Goal: Transaction & Acquisition: Purchase product/service

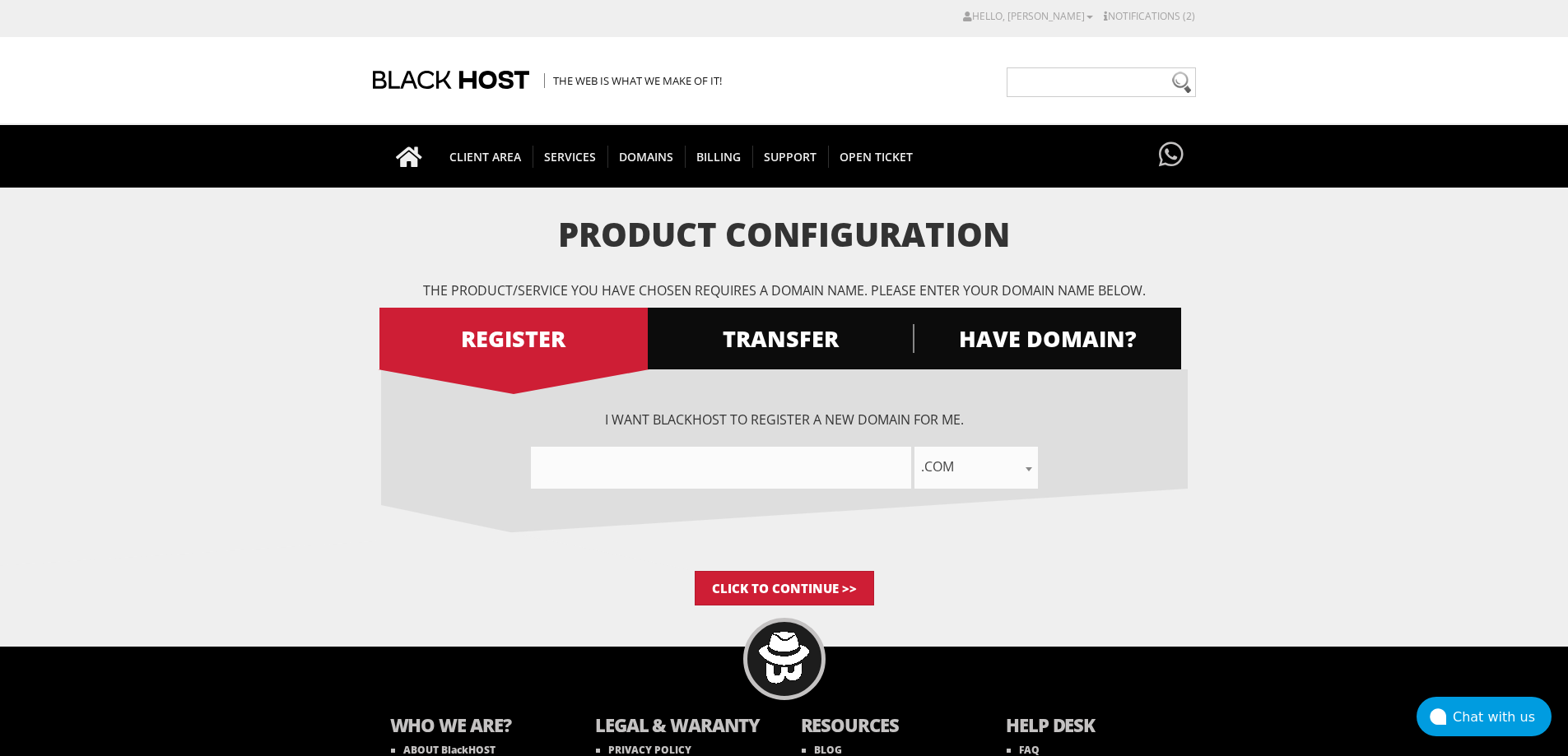
click at [631, 469] on input"] "text" at bounding box center [721, 468] width 380 height 42
paste input"] "hackoverdrive"
type input"] "hackoverdrive"
click at [990, 471] on span ".com" at bounding box center [976, 466] width 123 height 23
type input "pr"
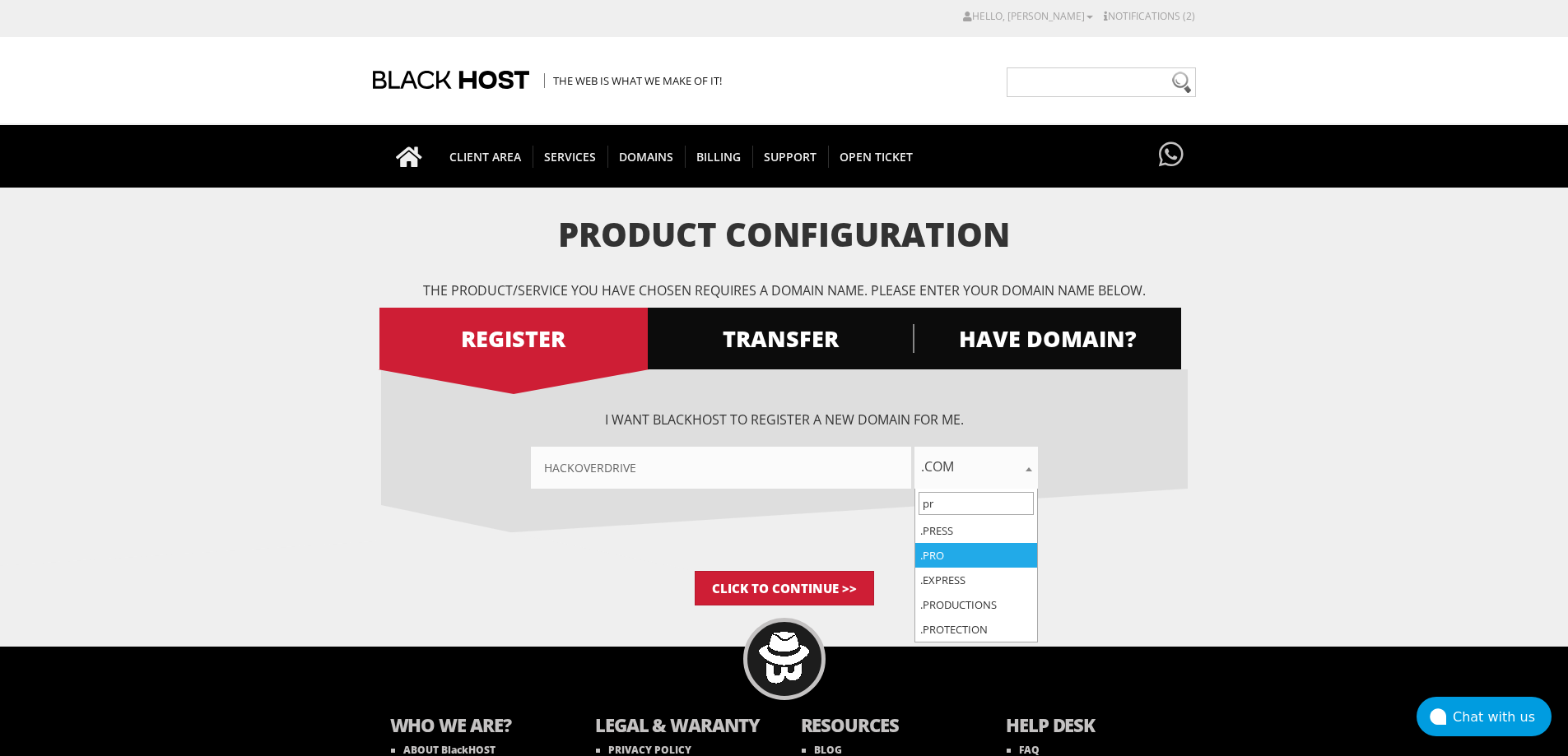
select select ".pro"
click at [775, 464] on input"] "hackoverdrive" at bounding box center [721, 468] width 380 height 42
click at [1039, 565] on div "I want BlackHOST to register a new domain for me. hackoverdrive .com .net .org …" at bounding box center [784, 470] width 806 height 201
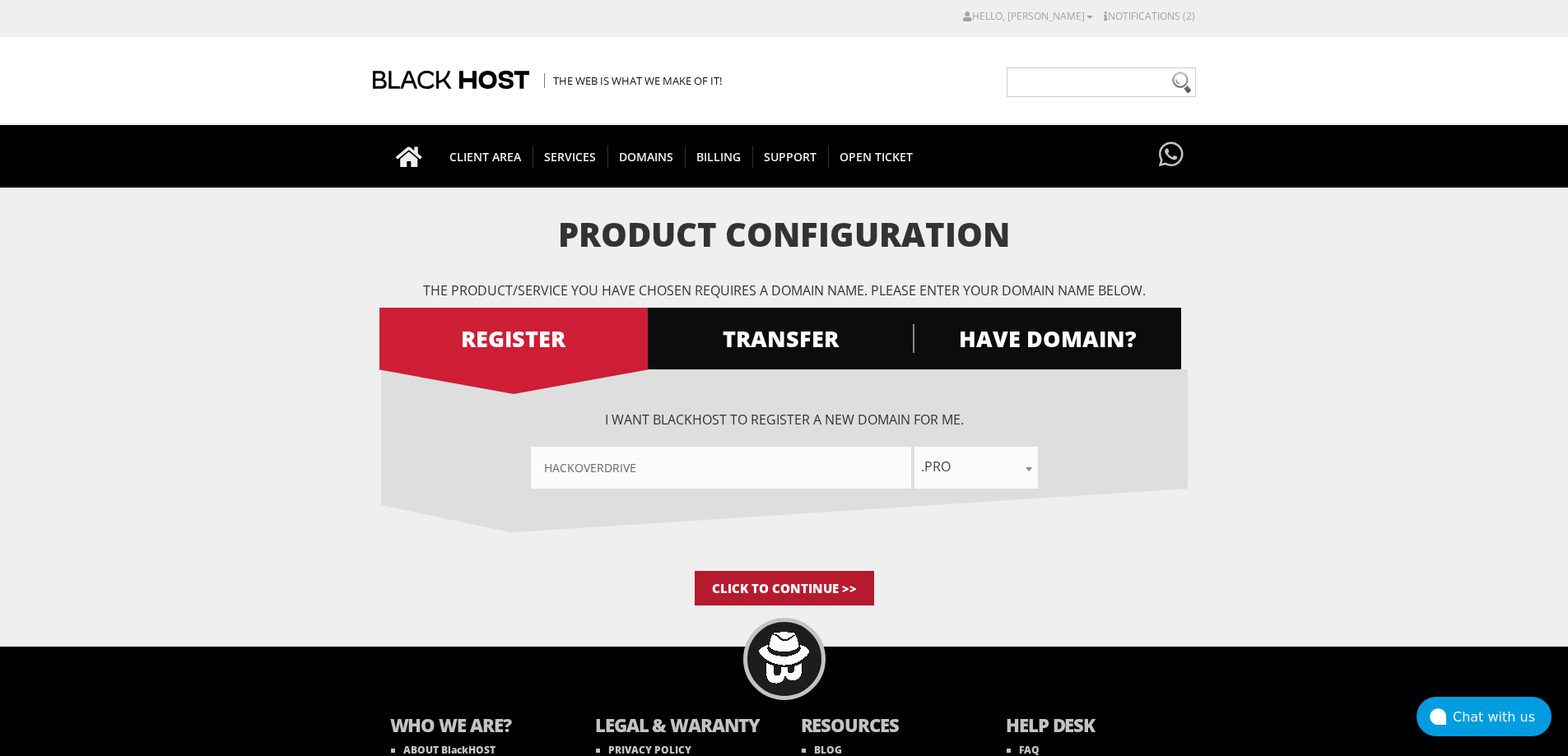
click at [800, 588] on input "Click to Continue >>" at bounding box center [784, 589] width 179 height 35
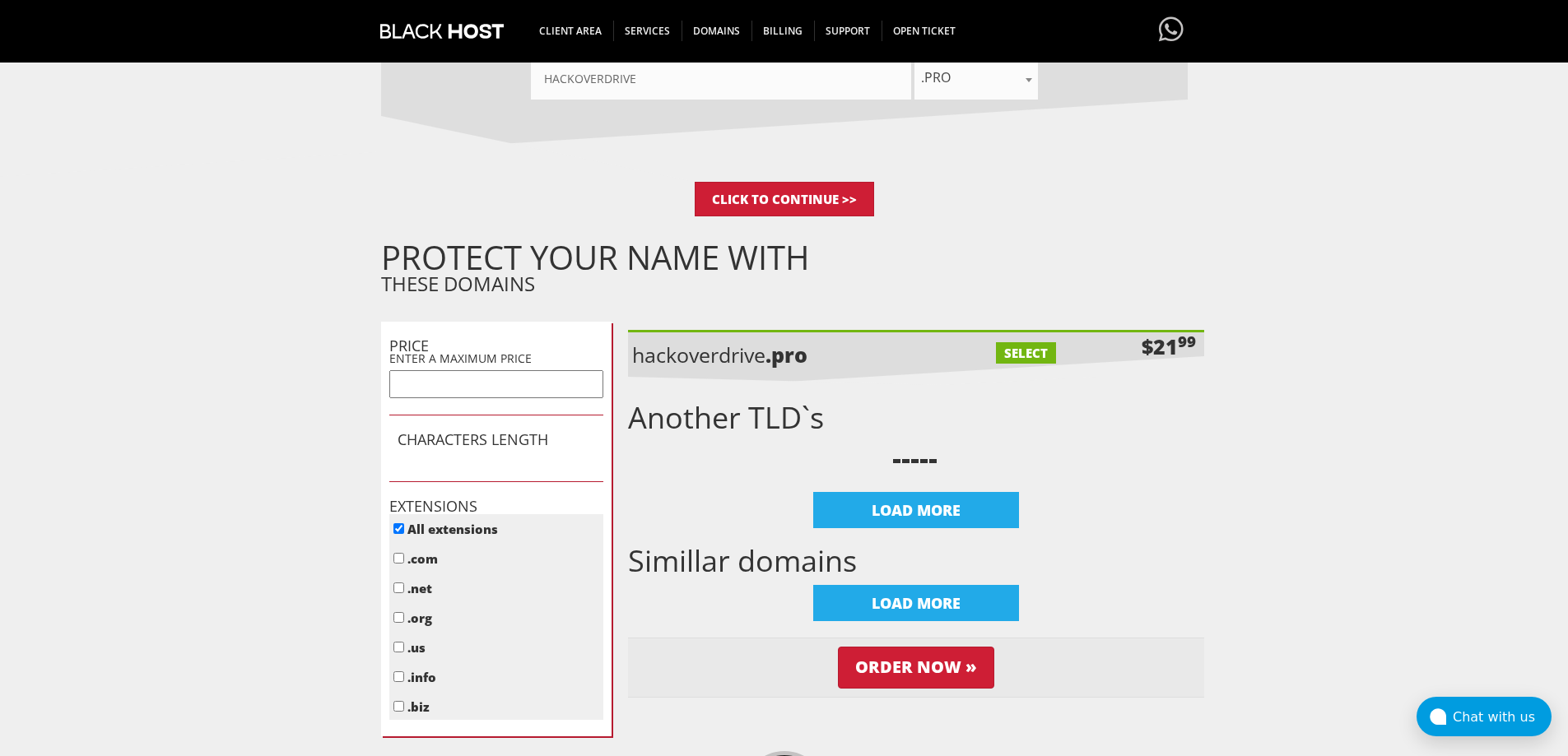
scroll to position [384, 0]
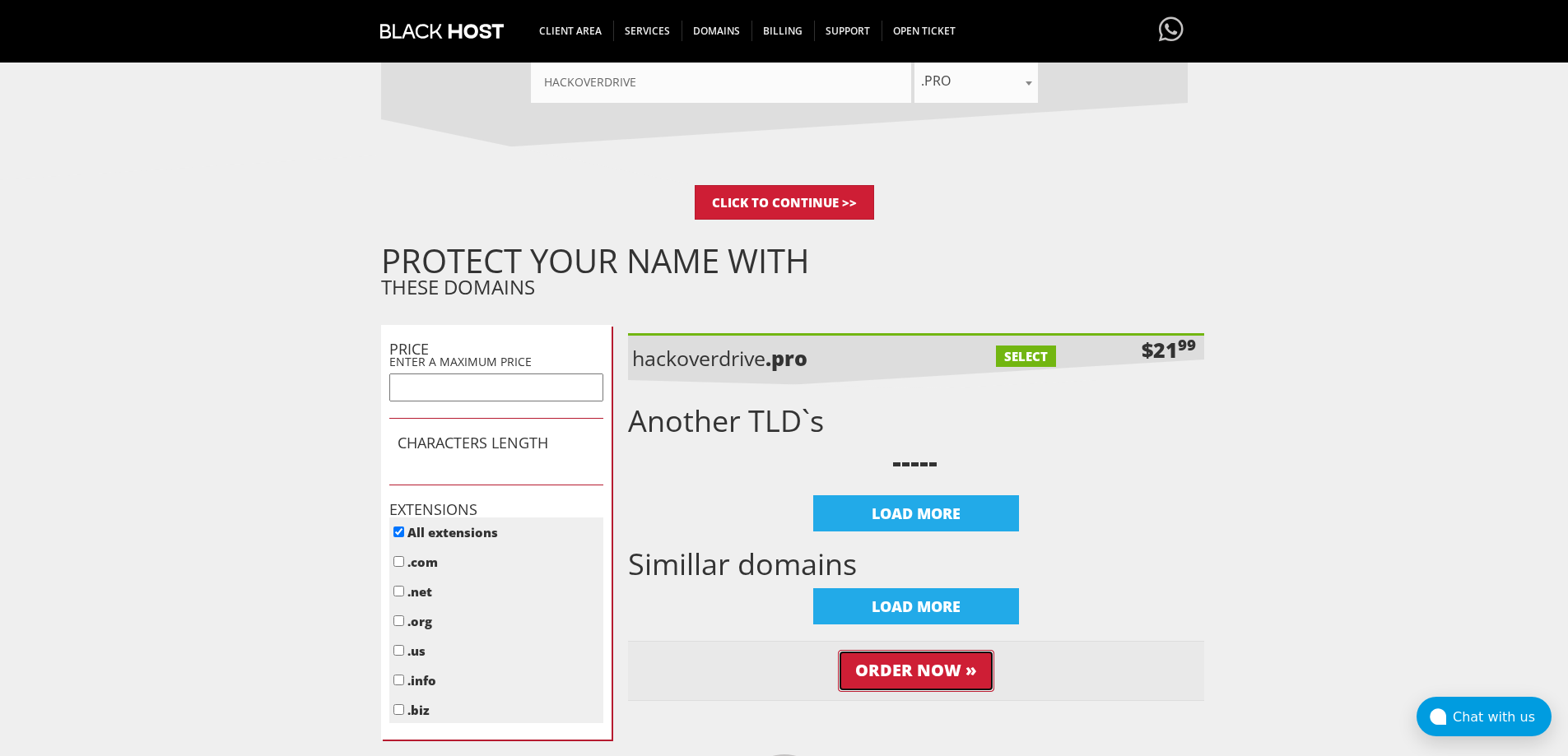
click at [913, 665] on input "Order Now »" at bounding box center [916, 670] width 156 height 42
click at [792, 209] on input "Click to Continue >>" at bounding box center [784, 202] width 179 height 35
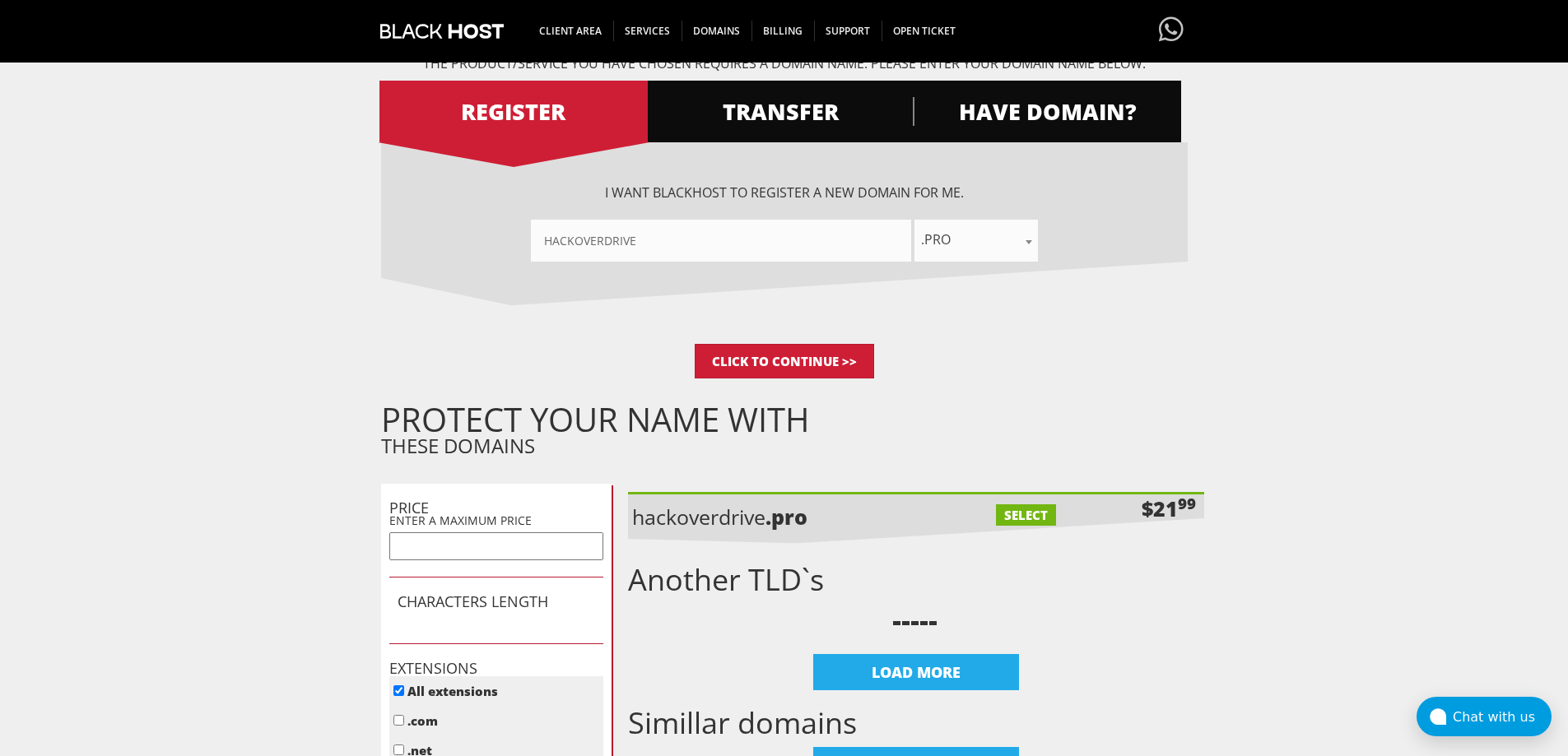
scroll to position [0, 0]
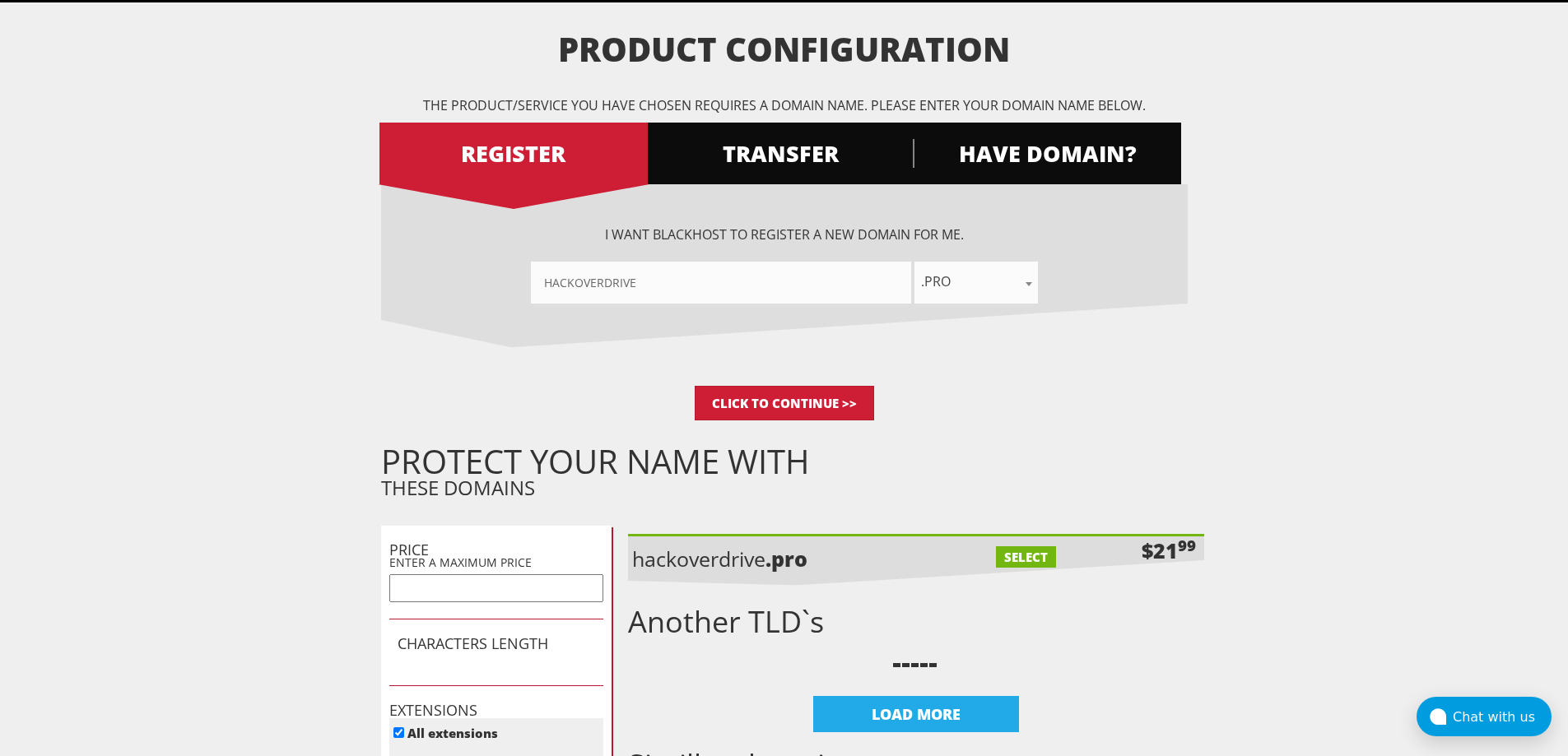
scroll to position [191, 0]
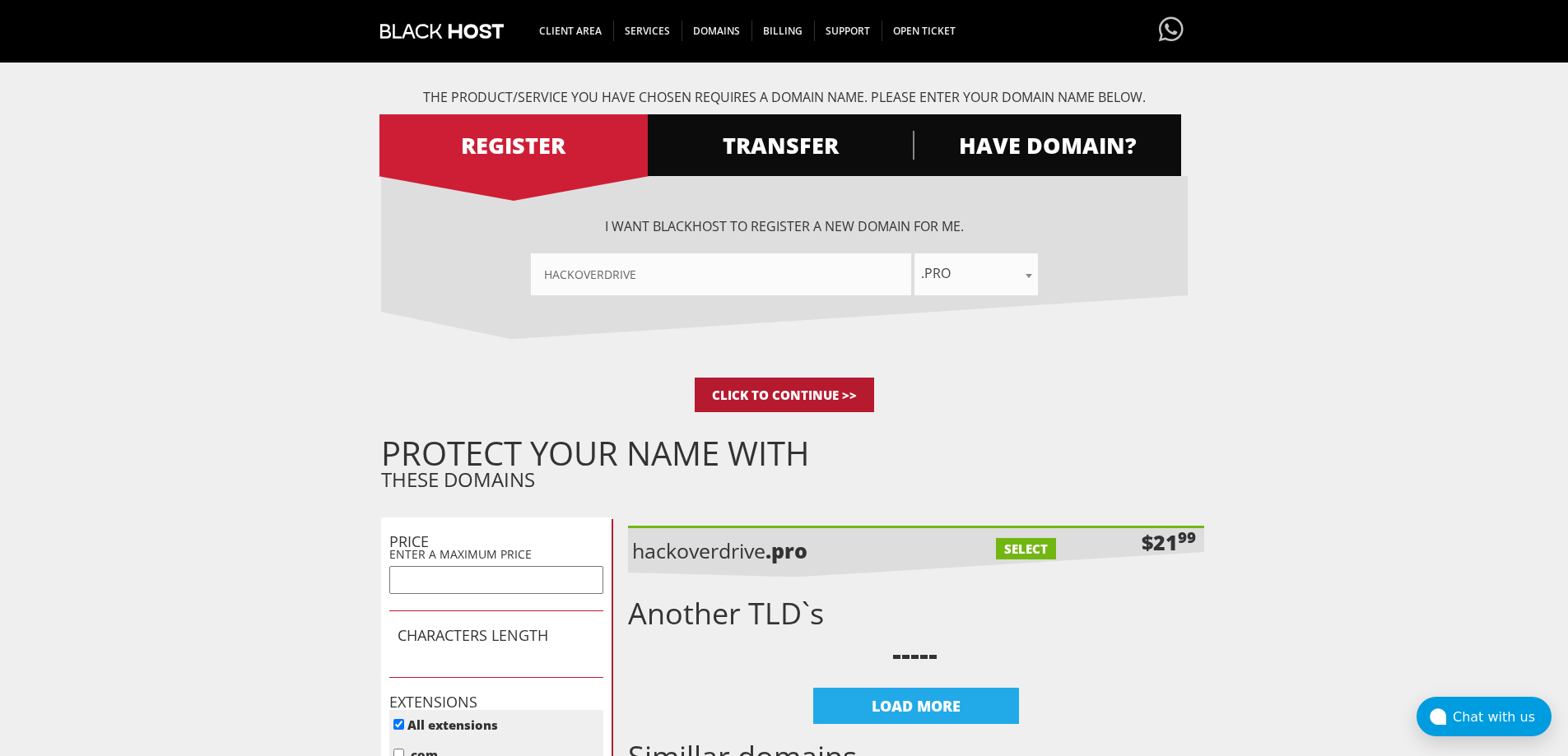
click at [831, 407] on input "Click to Continue >>" at bounding box center [784, 395] width 179 height 35
click at [682, 271] on input"] "hackoverdrive" at bounding box center [721, 274] width 380 height 42
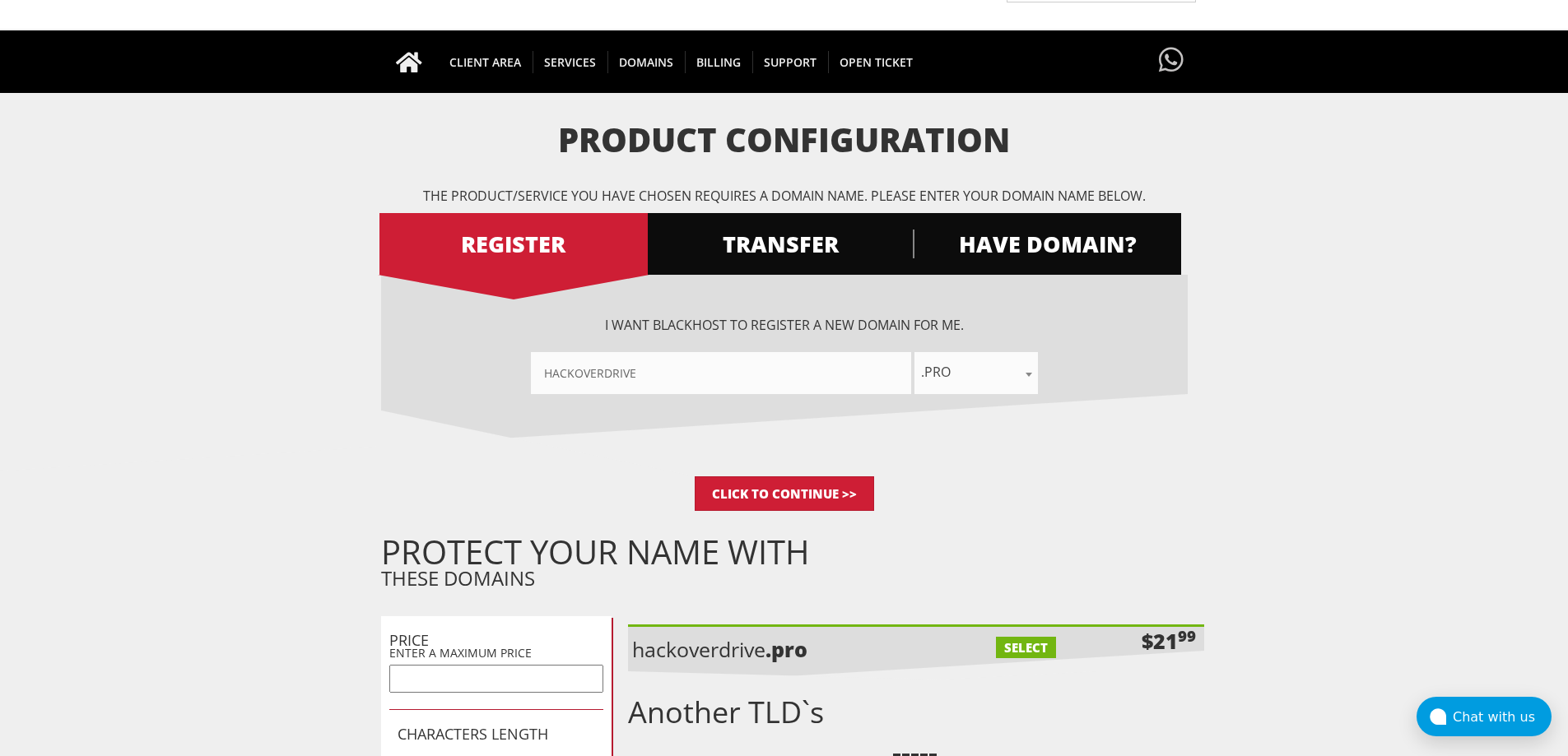
scroll to position [0, 0]
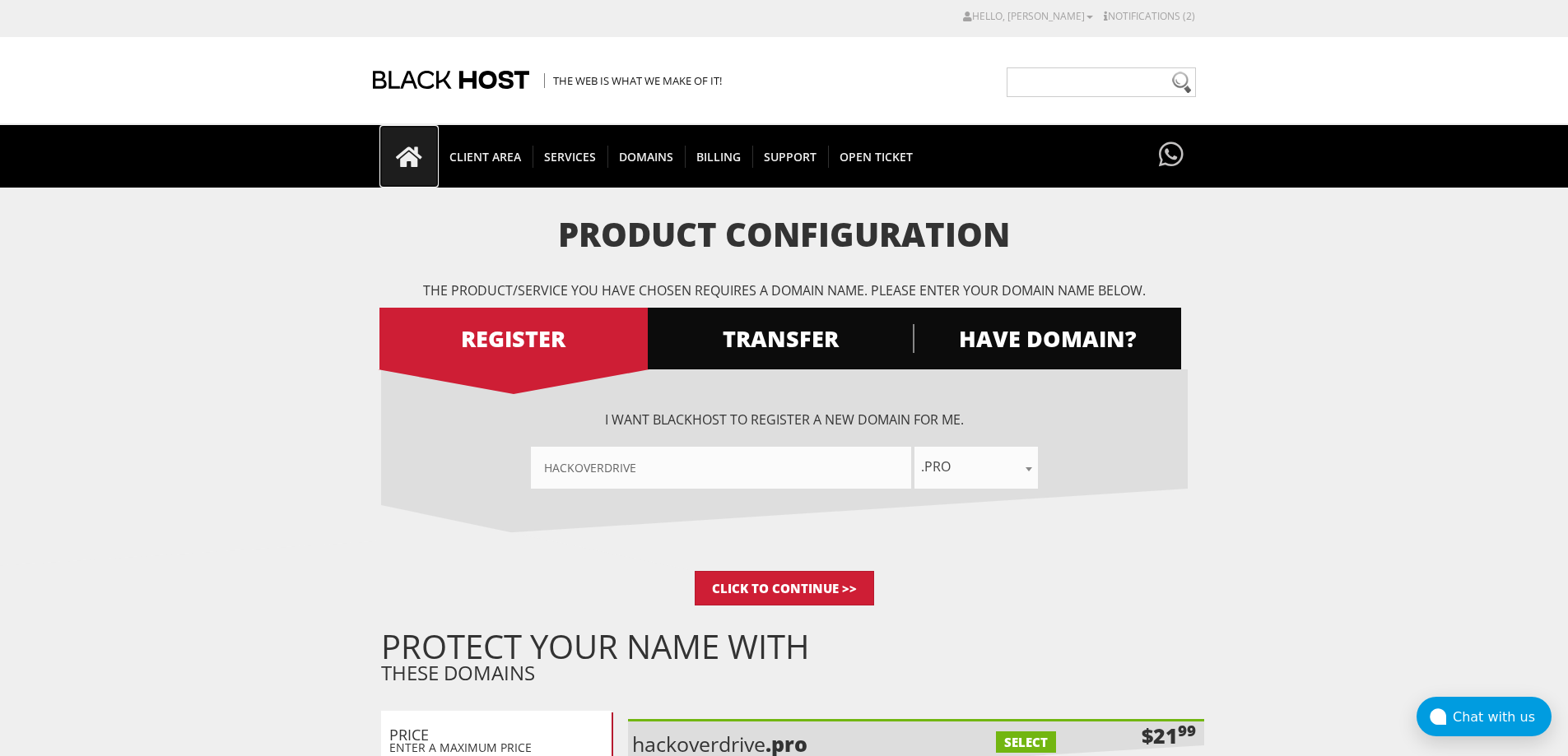
click at [408, 155] on icon at bounding box center [409, 156] width 59 height 23
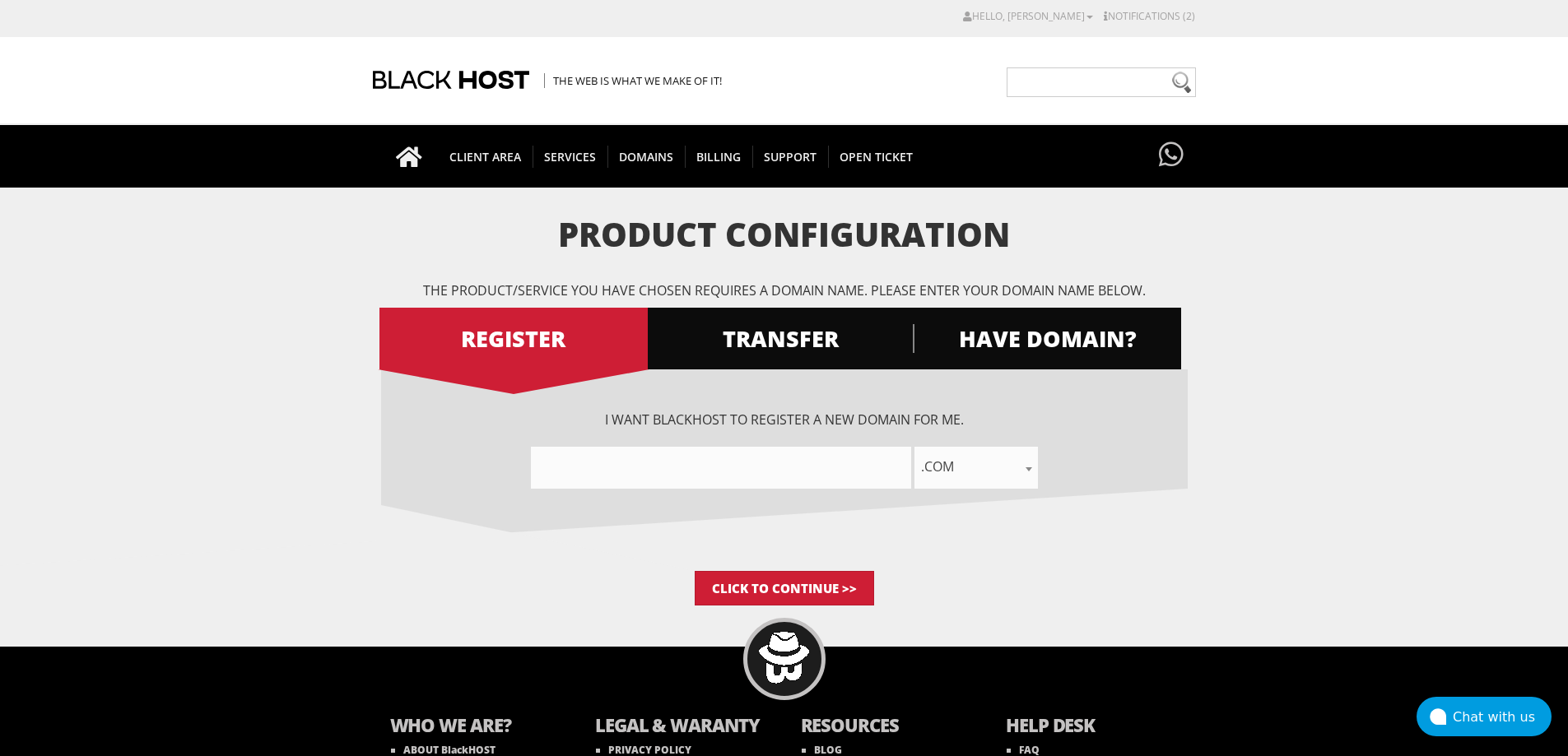
click at [735, 447] on input"] "text" at bounding box center [721, 468] width 380 height 42
type input"] "hackoverdrive"
click at [1016, 540] on div "I want BlackHOST to register a new domain for me. hackoverdrive .com .net .org …" at bounding box center [784, 470] width 806 height 201
click at [999, 461] on span ".com" at bounding box center [976, 466] width 123 height 23
type input "pr"
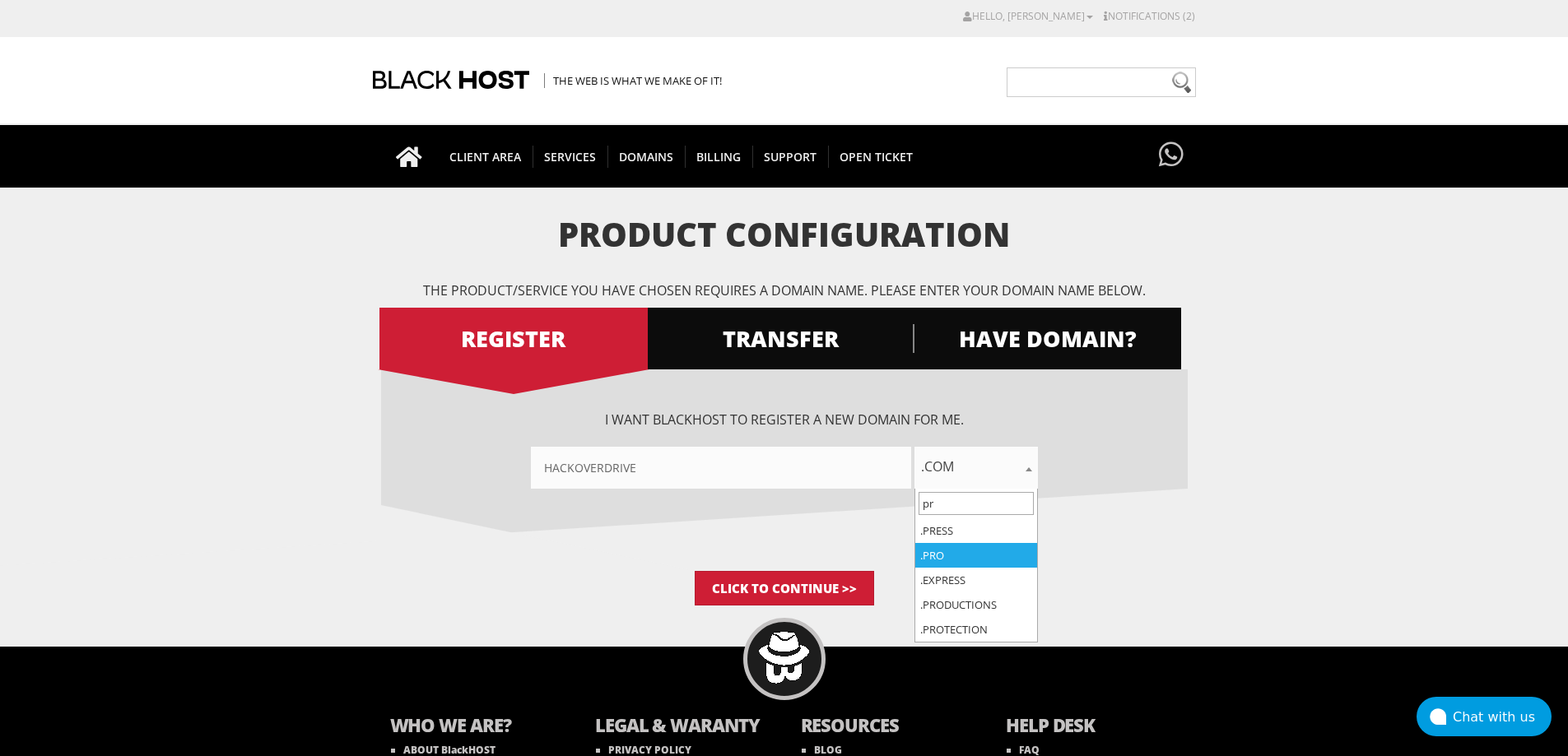
select select ".pro"
click at [1143, 542] on div "I want BlackHOST to register a new domain for me. hackoverdrive .com .net .org …" at bounding box center [784, 470] width 806 height 201
click at [799, 478] on input"] "hackoverdrive" at bounding box center [721, 468] width 380 height 42
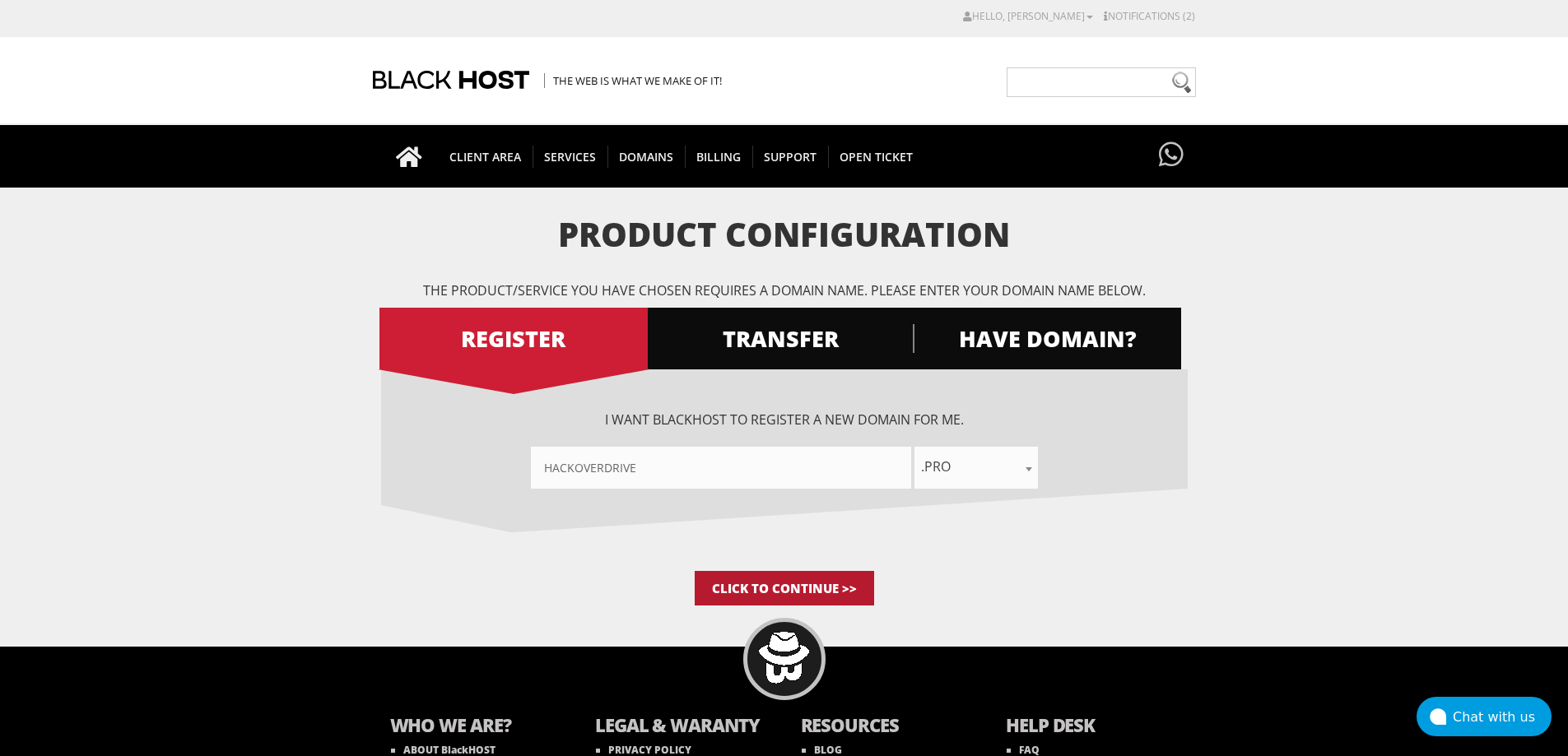
click at [792, 590] on input "Click to Continue >>" at bounding box center [784, 589] width 179 height 35
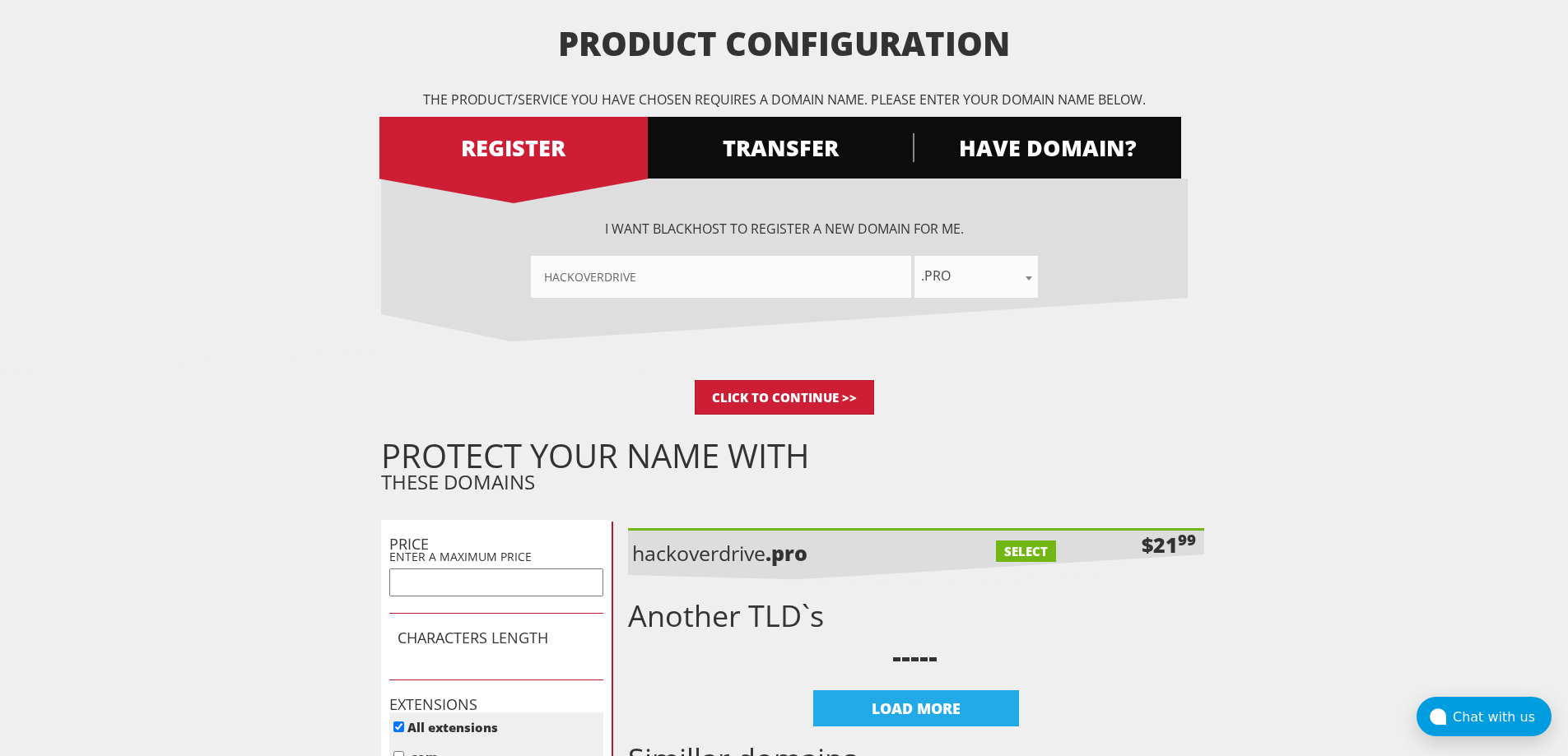
scroll to position [191, 0]
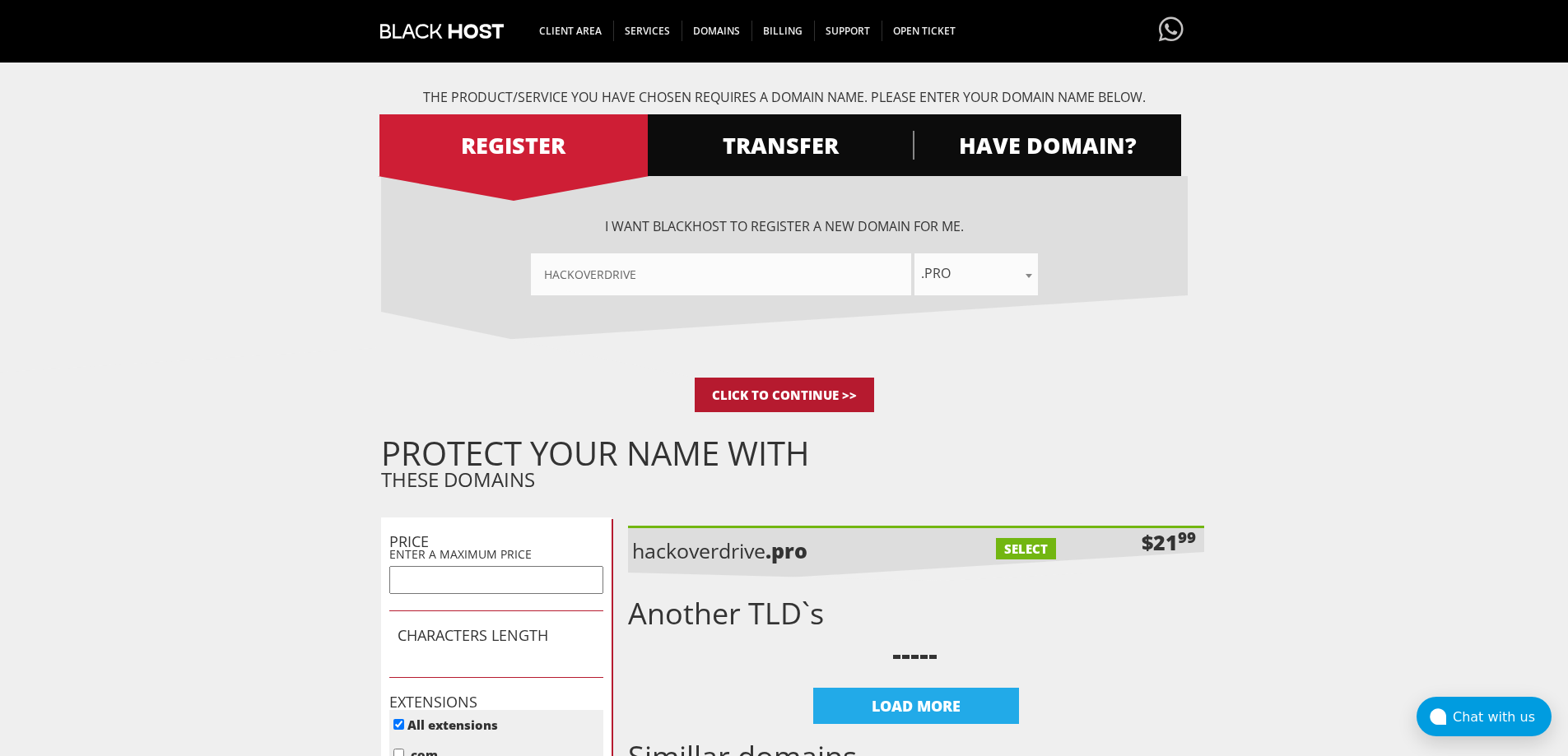
click at [801, 399] on input "Click to Continue >>" at bounding box center [784, 395] width 179 height 35
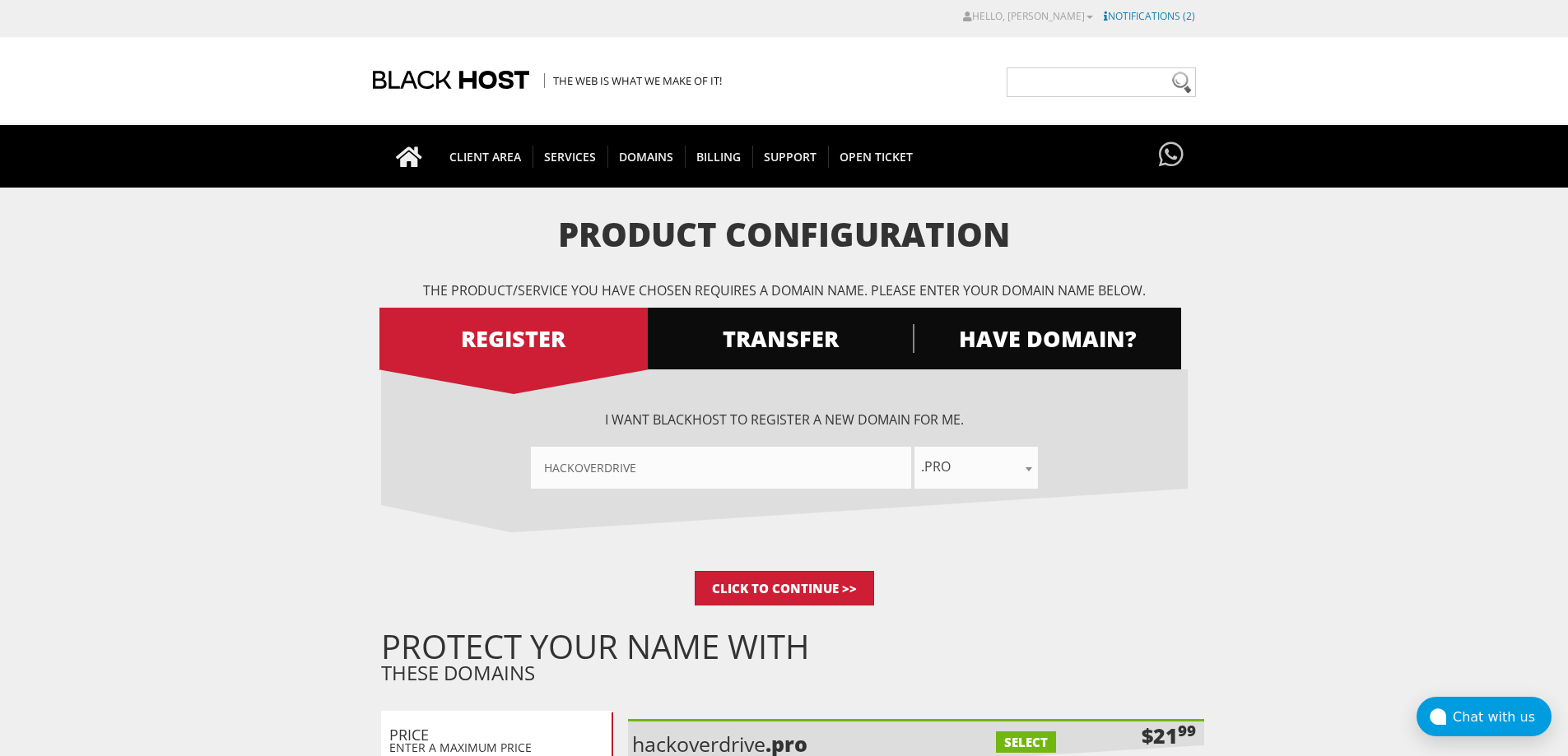
click at [1148, 19] on link "Notifications (2)" at bounding box center [1148, 16] width 91 height 14
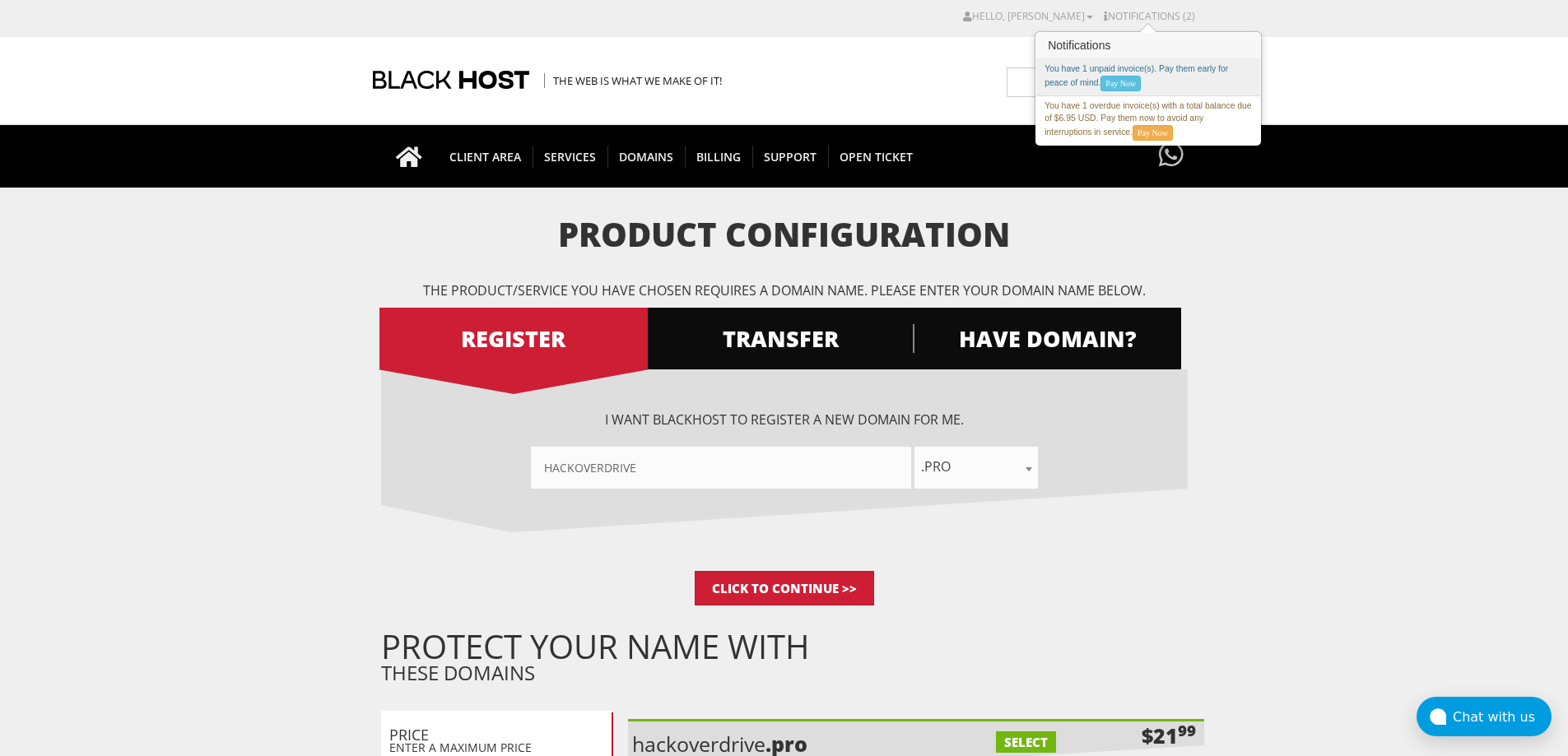
click at [1055, 81] on div "You have 1 unpaid invoice(s). Pay them early for peace of mind. Pay Now" at bounding box center [1147, 77] width 224 height 37
click at [828, 155] on span "Open Ticket" at bounding box center [876, 156] width 97 height 22
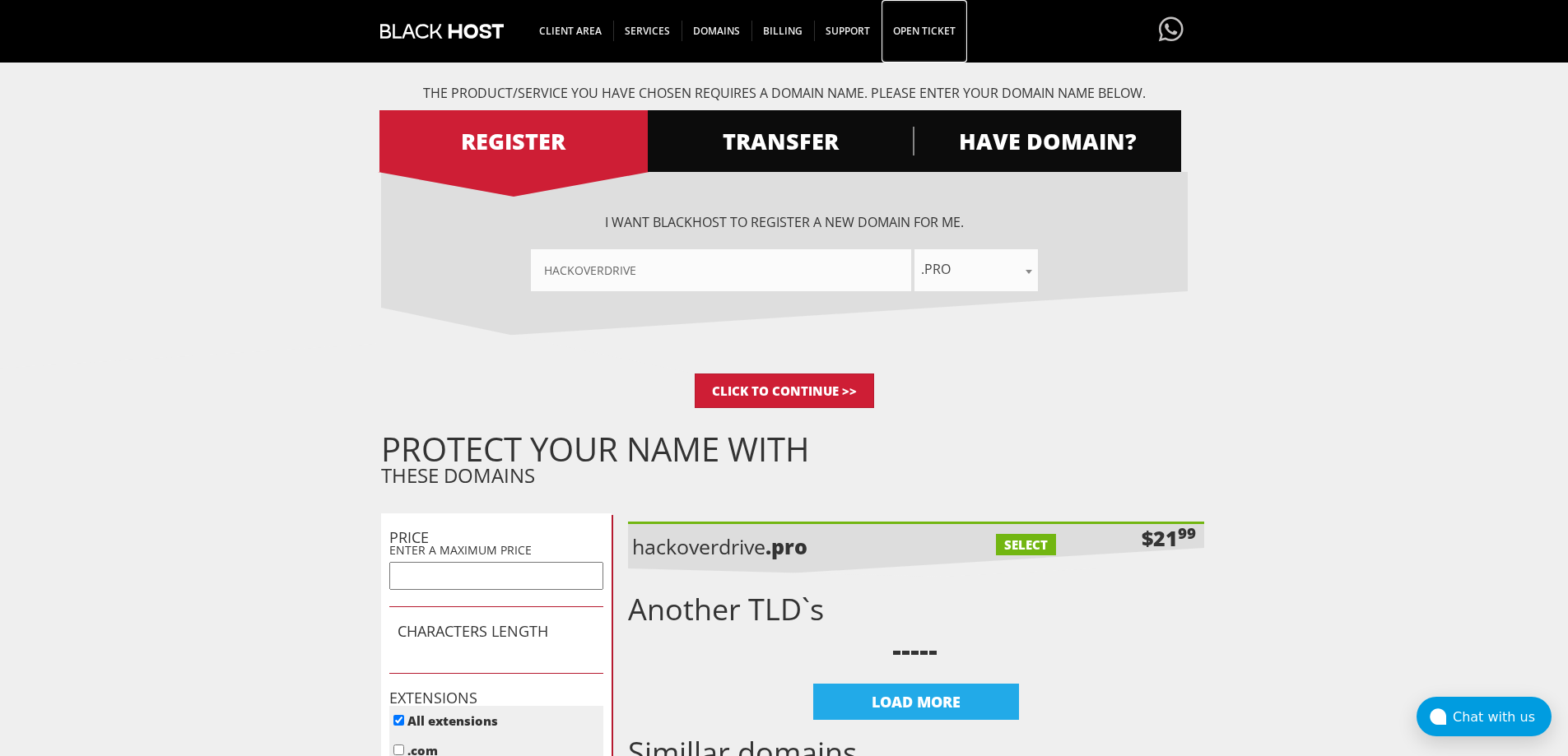
scroll to position [191, 0]
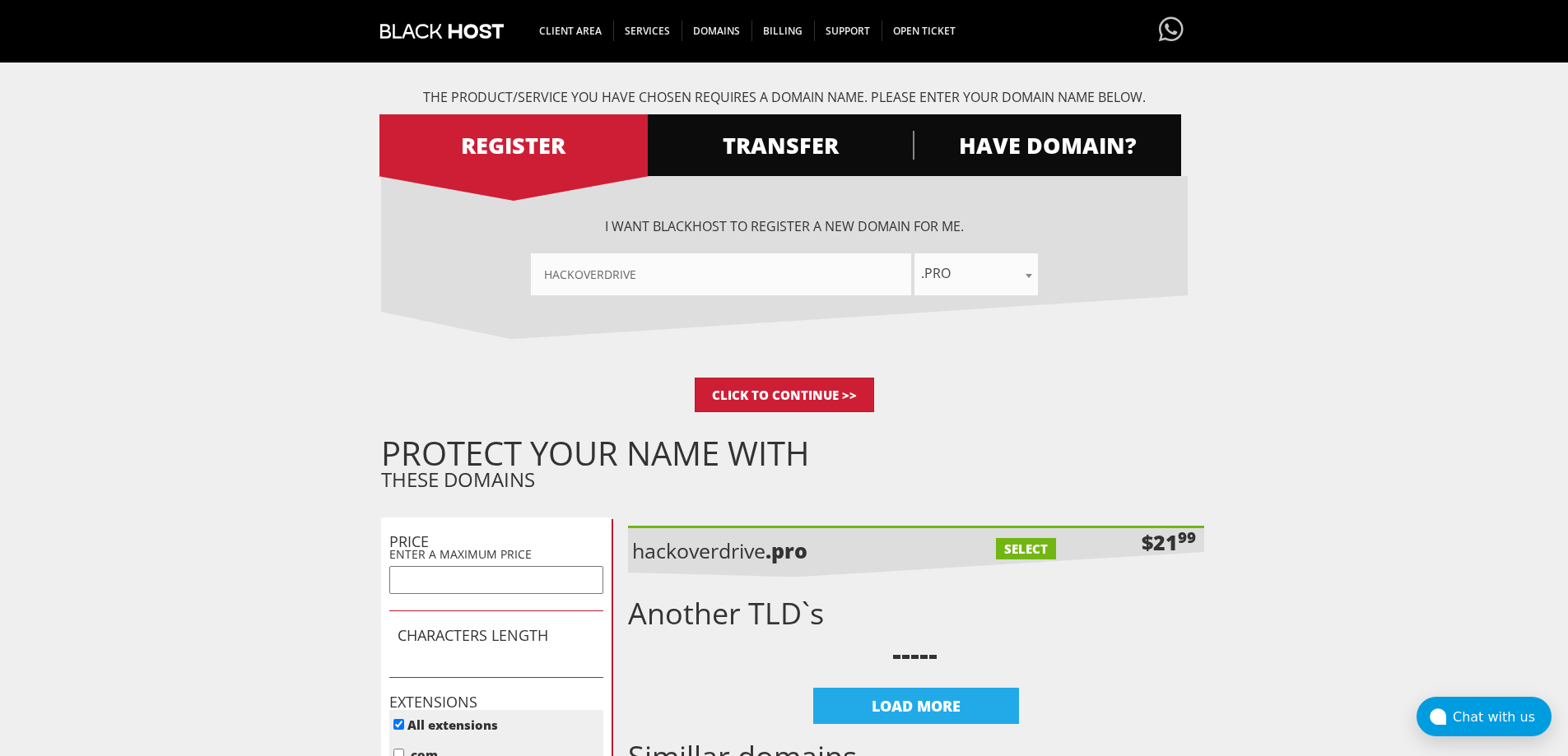
click at [781, 276] on input"] "hackoverdrive" at bounding box center [721, 274] width 380 height 42
click at [1003, 141] on span "HAVE DOMAIN?" at bounding box center [1047, 144] width 269 height 29
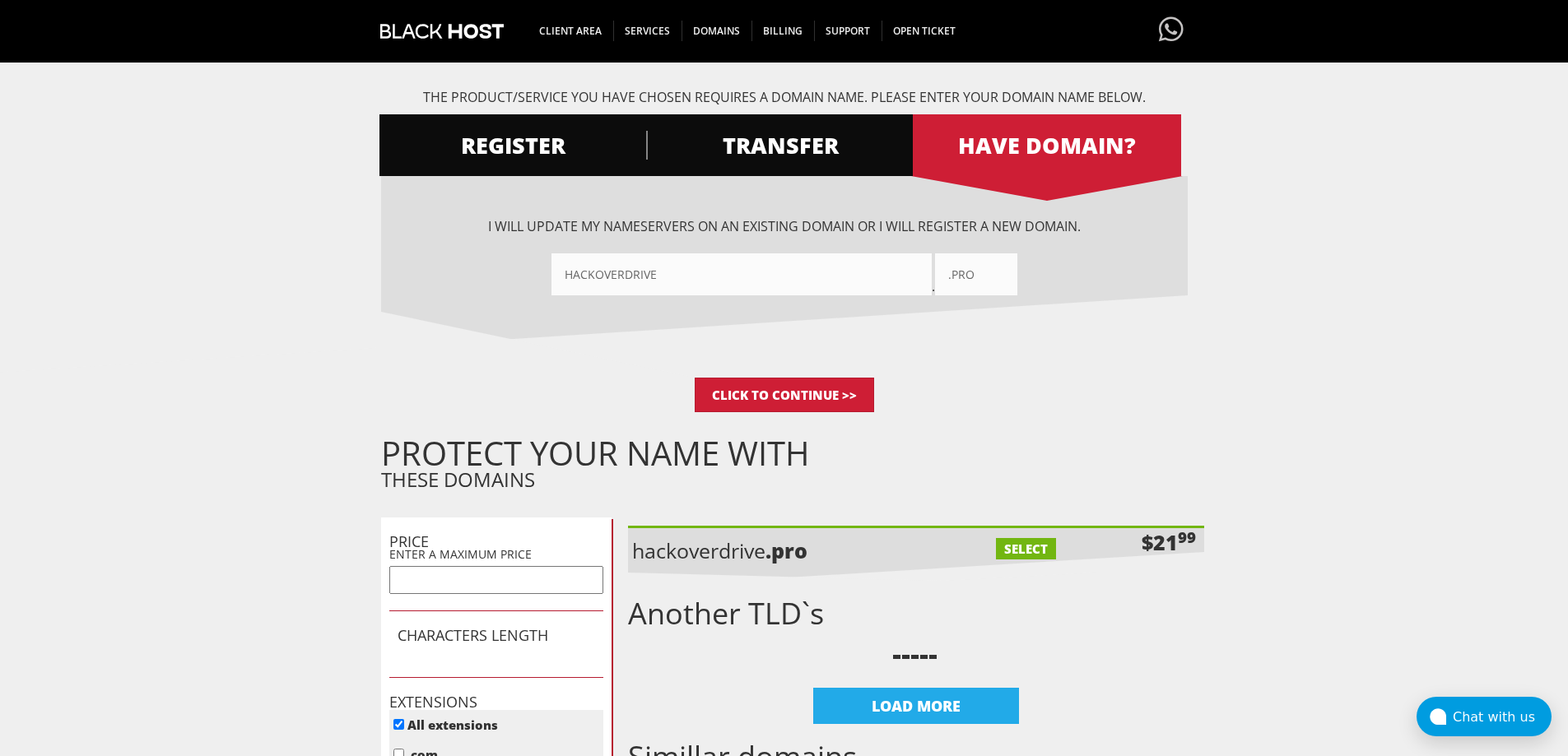
click at [779, 282] on input"] "hackoverdrive" at bounding box center [741, 274] width 380 height 42
click at [799, 391] on input "Click to Continue >>" at bounding box center [784, 395] width 179 height 35
drag, startPoint x: 459, startPoint y: 36, endPoint x: 595, endPoint y: 0, distance: 140.7
click at [458, 36] on img at bounding box center [442, 31] width 123 height 63
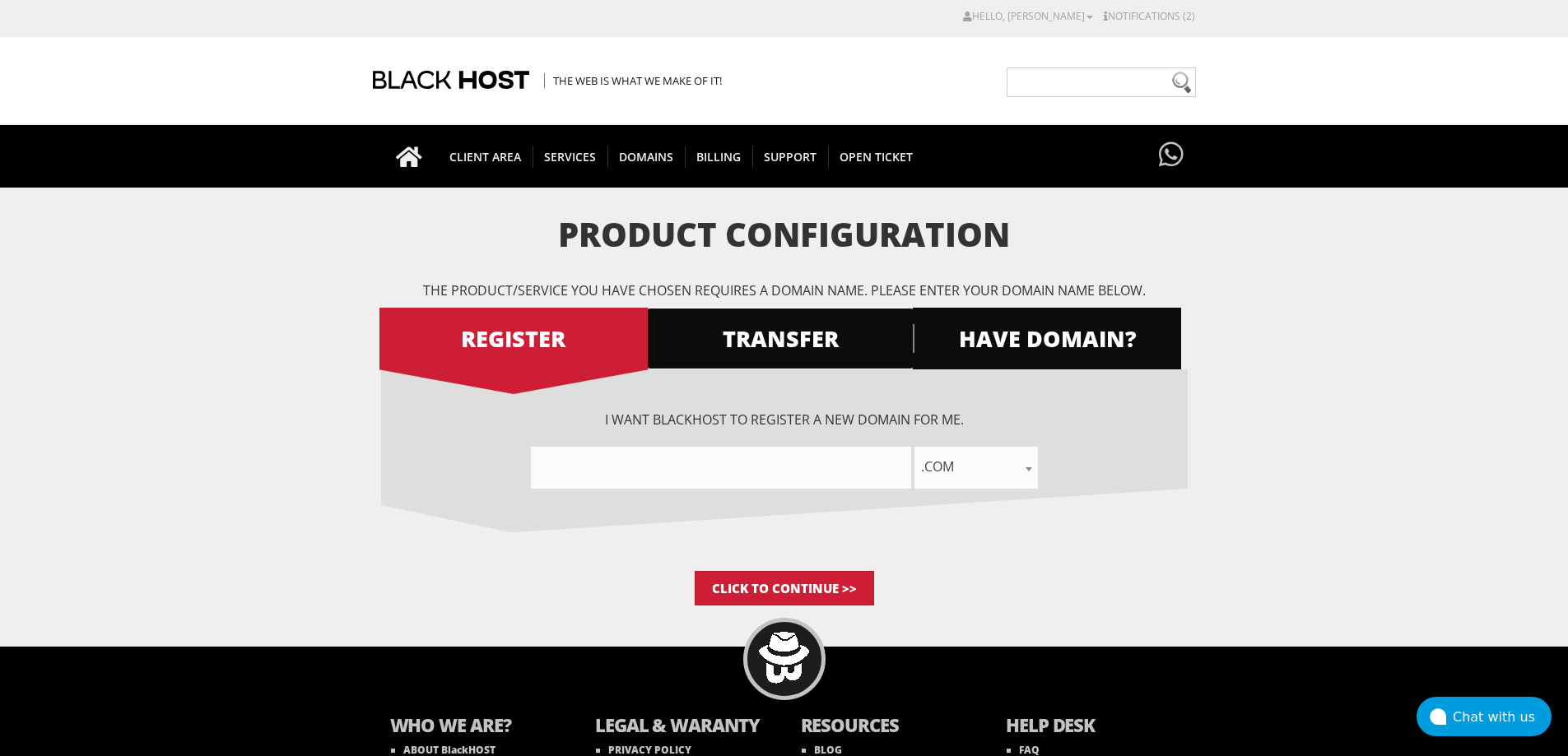
click at [794, 347] on span "TRANSFER" at bounding box center [780, 338] width 269 height 29
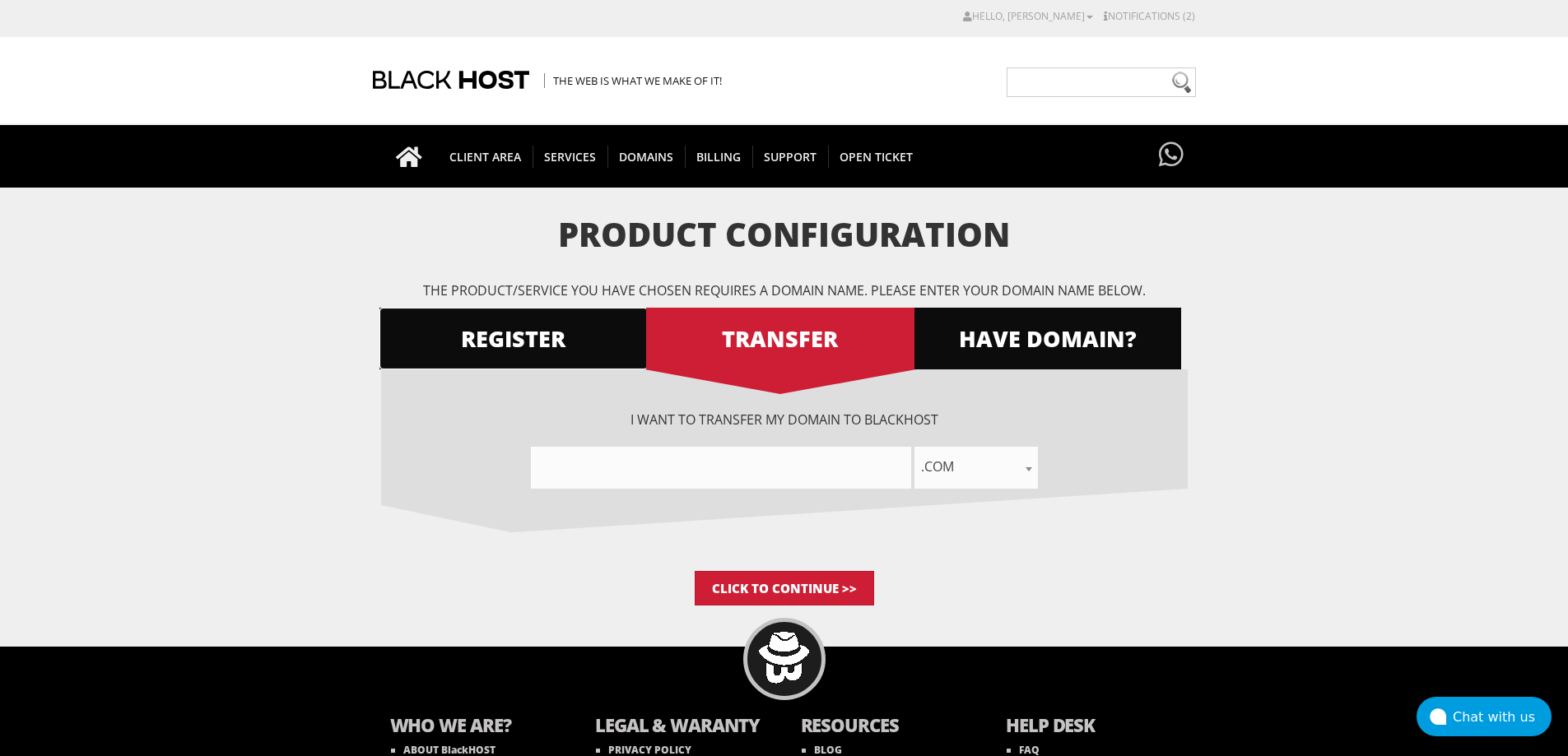
click at [531, 351] on span "REGISTER" at bounding box center [513, 338] width 269 height 29
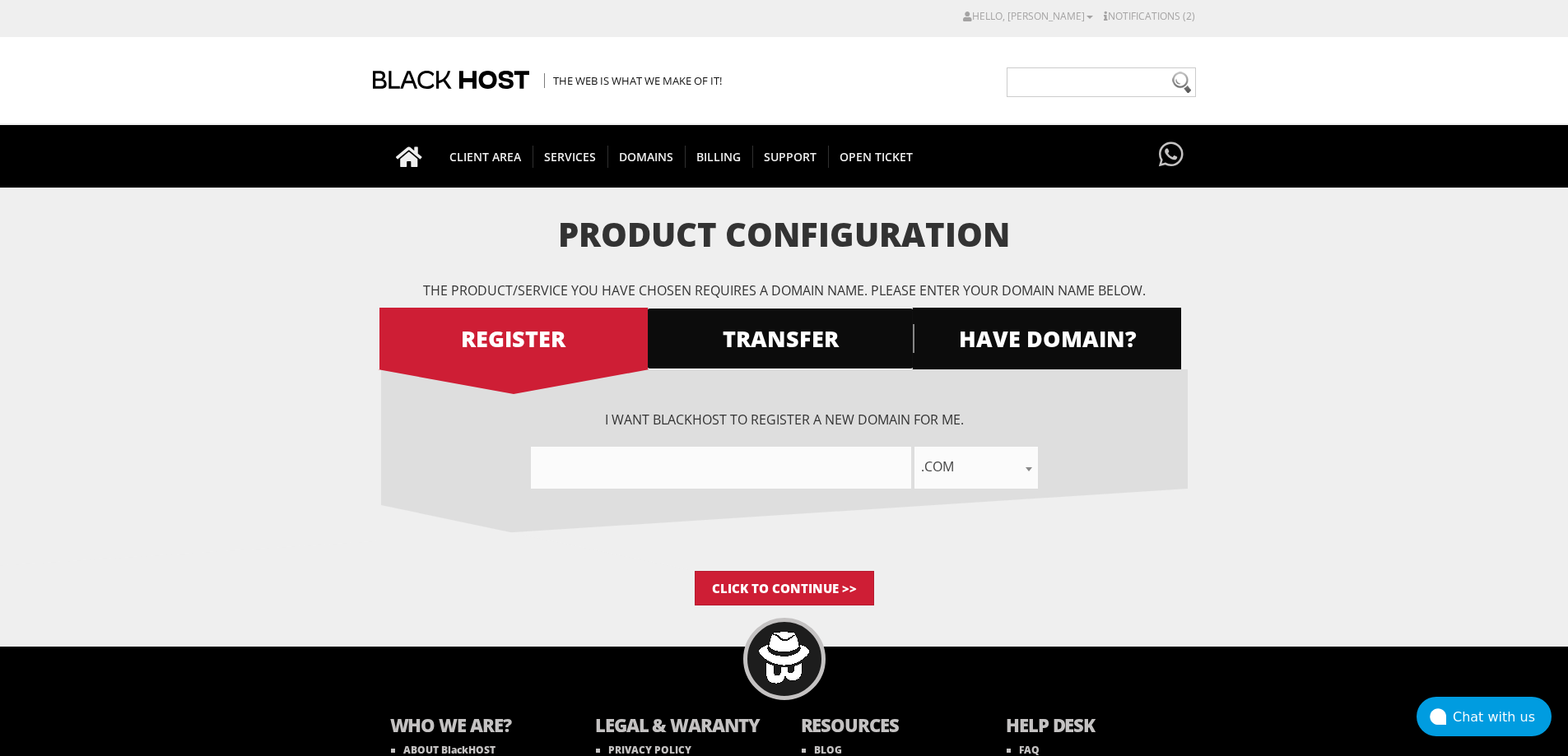
click at [761, 340] on span "TRANSFER" at bounding box center [780, 338] width 269 height 29
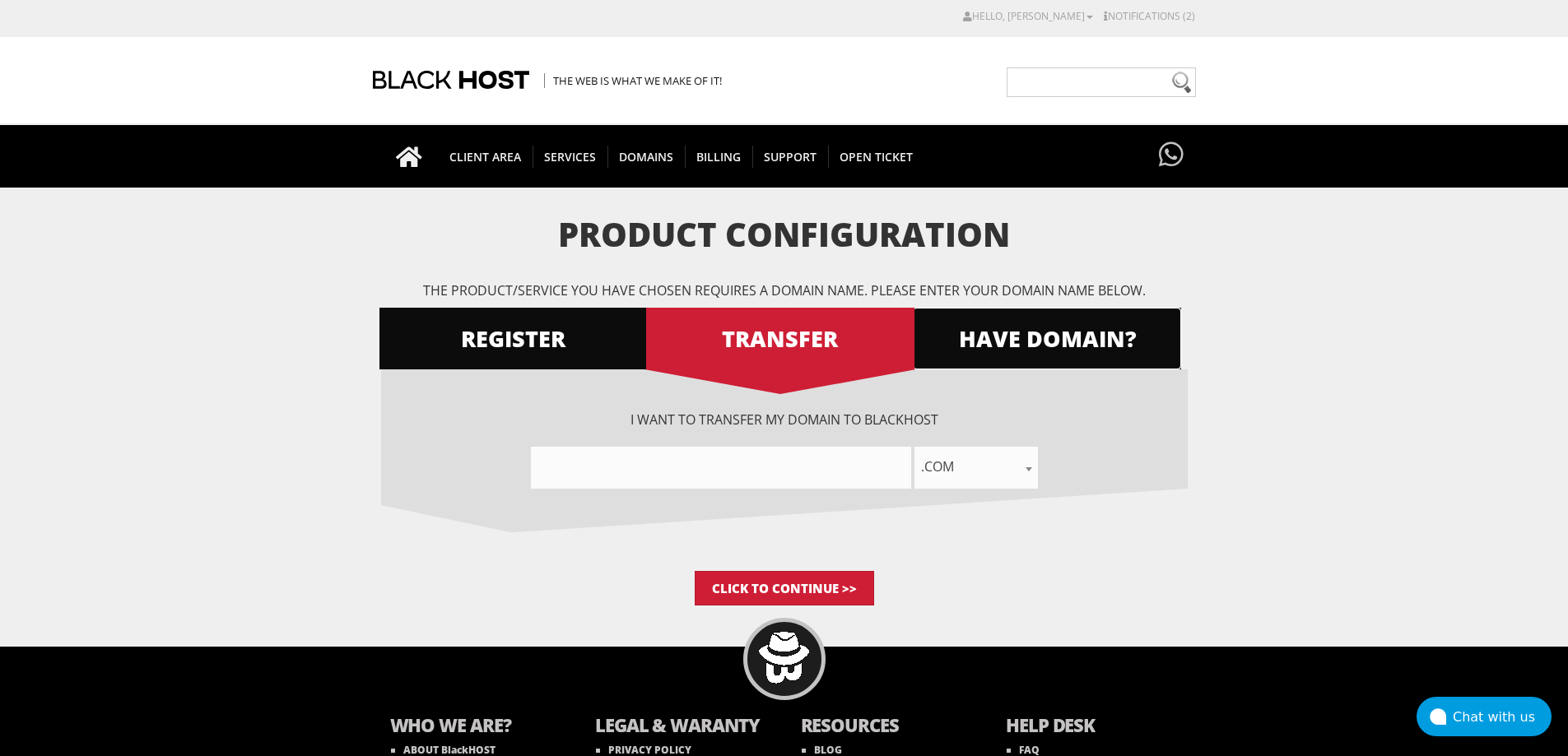
drag, startPoint x: 1027, startPoint y: 333, endPoint x: 994, endPoint y: 356, distance: 40.2
click at [1028, 333] on span "HAVE DOMAIN?" at bounding box center [1047, 338] width 269 height 29
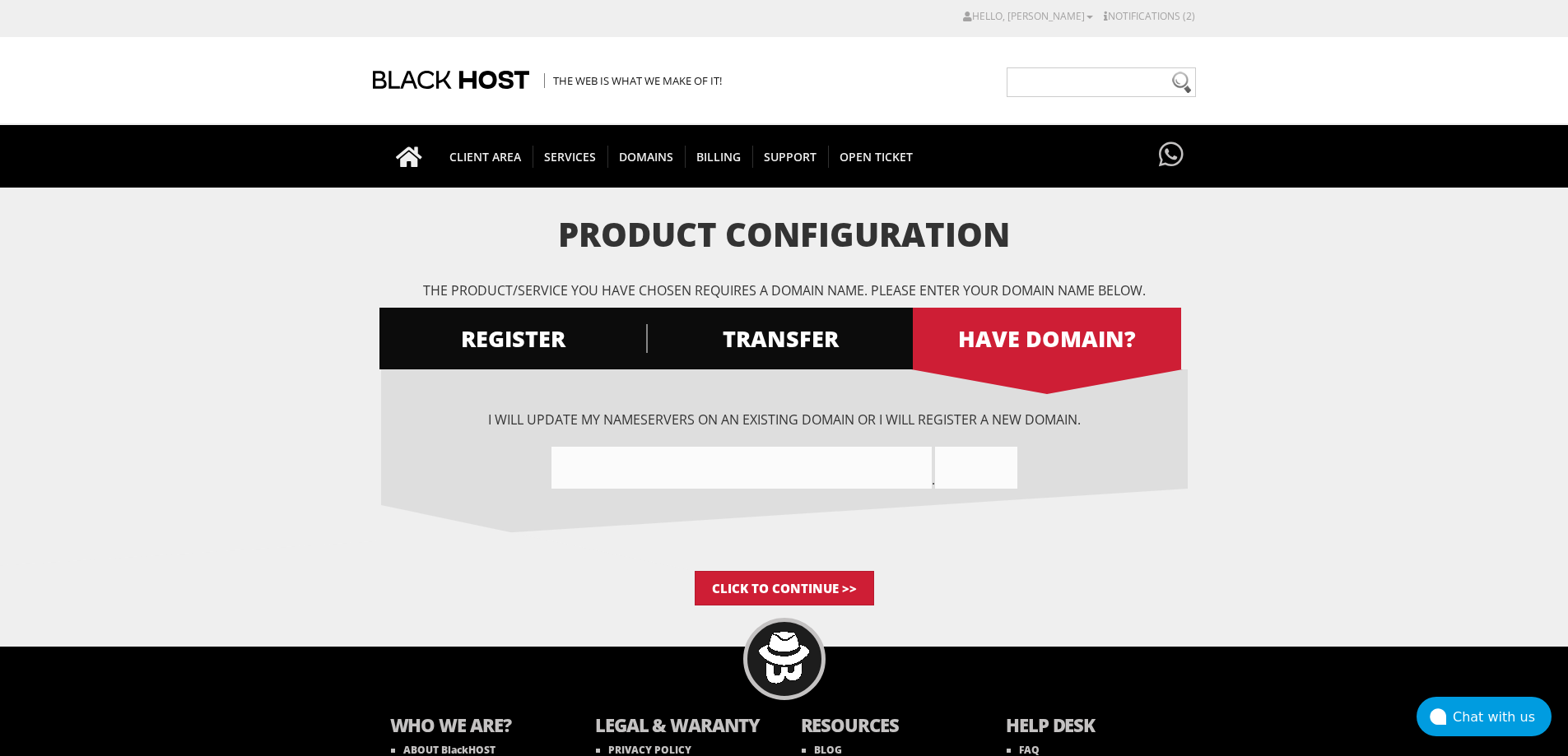
click at [827, 447] on input"] "text" at bounding box center [741, 468] width 380 height 42
paste input"] "hackoverdrive"
type input"] "hackoverdrive"
click at [974, 473] on input "text" at bounding box center [975, 468] width 82 height 42
paste input "pro"
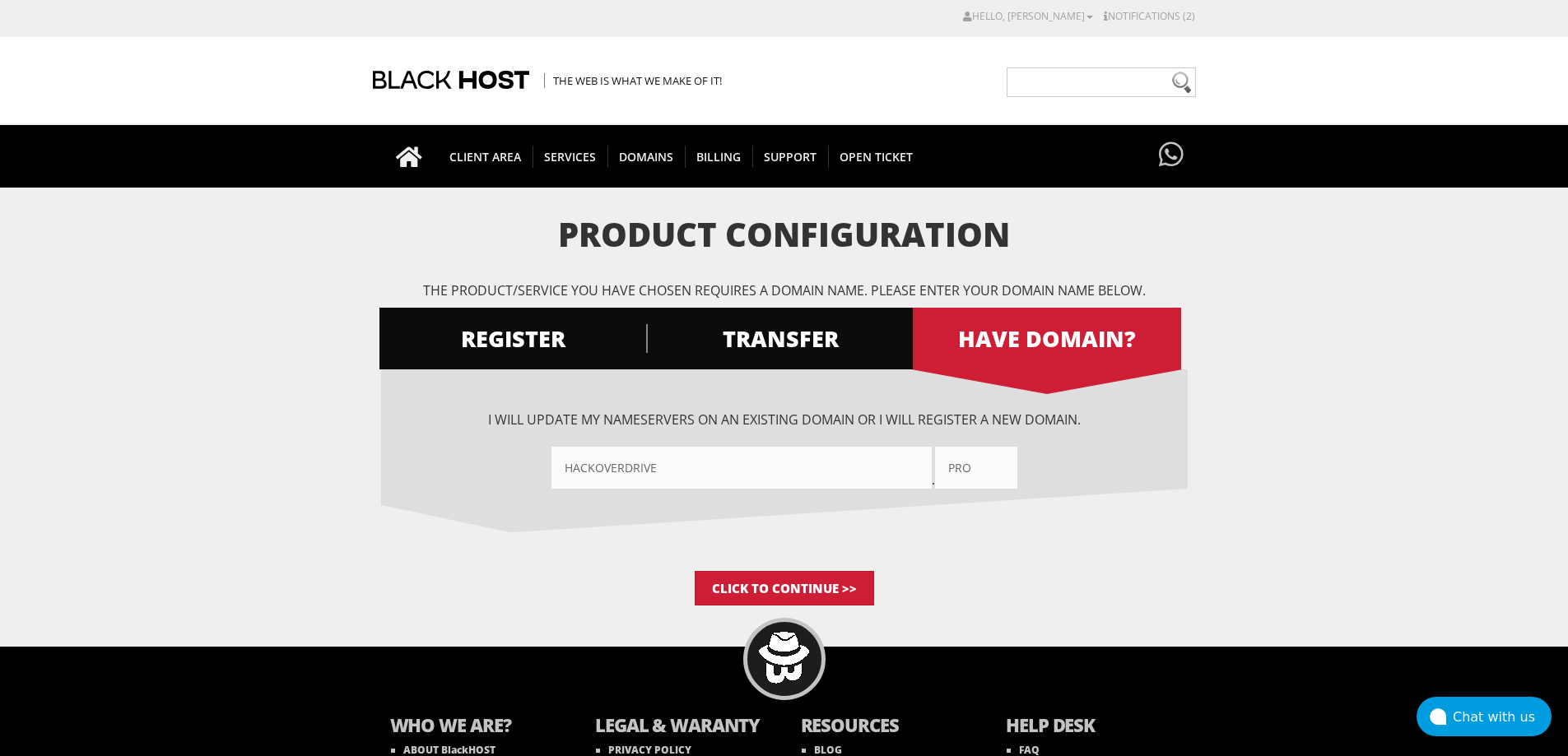
click at [1045, 602] on p "Click to Continue >>" at bounding box center [784, 589] width 806 height 35
click at [997, 482] on input "pro" at bounding box center [975, 468] width 82 height 42
type input "pro"
click at [689, 463] on input"] "hackoverdrive" at bounding box center [741, 468] width 380 height 42
click at [782, 575] on input "Click to Continue >>" at bounding box center [784, 589] width 179 height 35
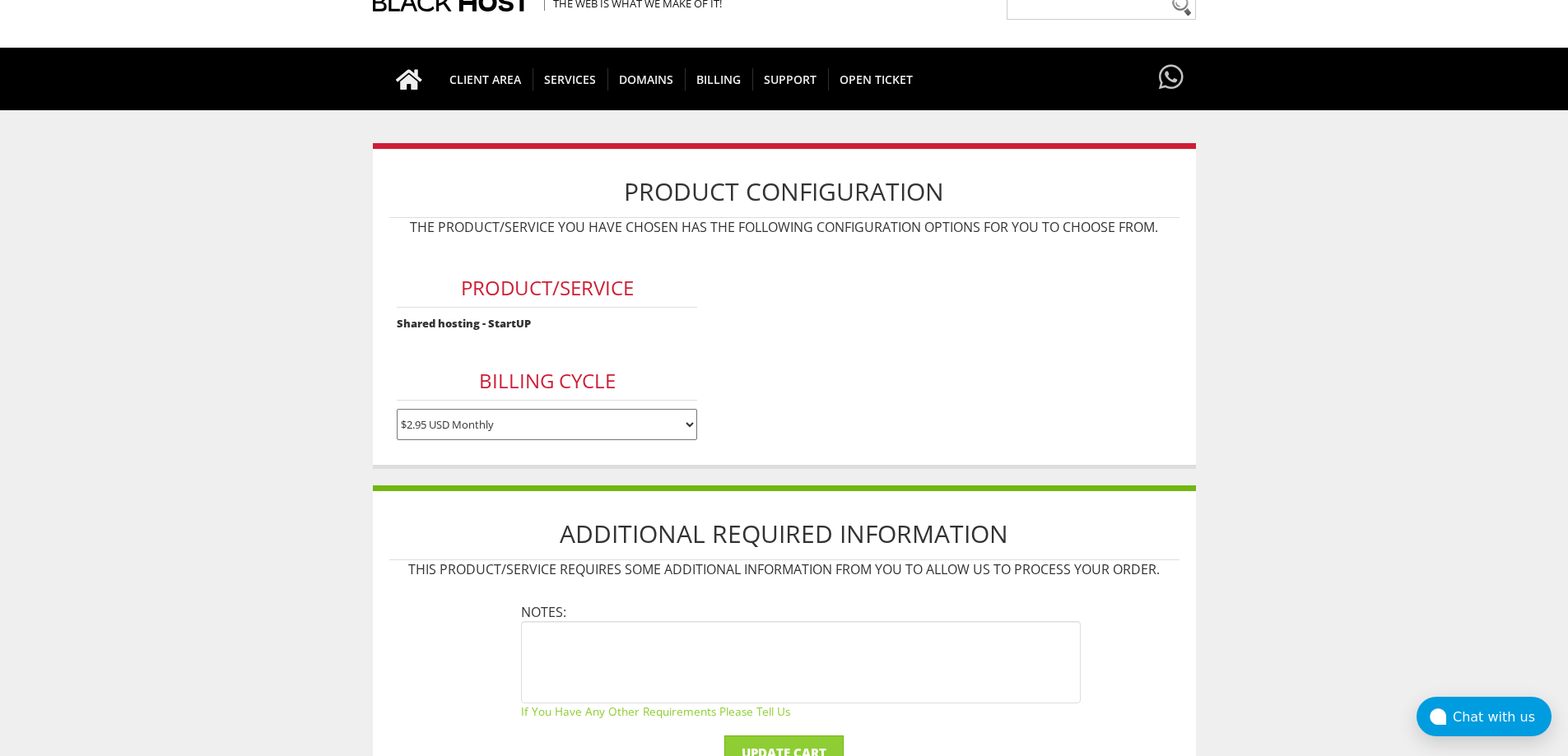
scroll to position [191, 0]
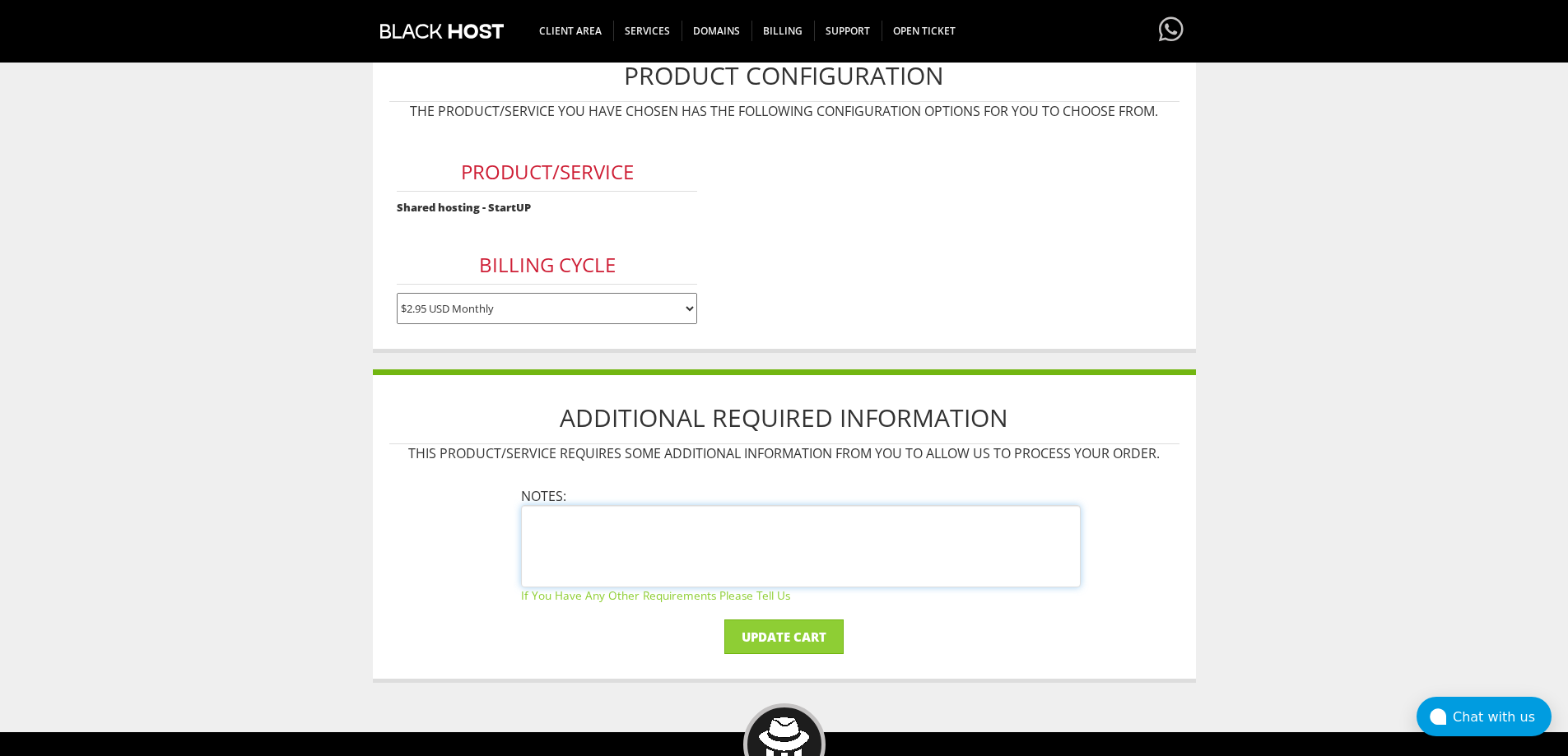
click at [882, 524] on textarea at bounding box center [801, 545] width 559 height 82
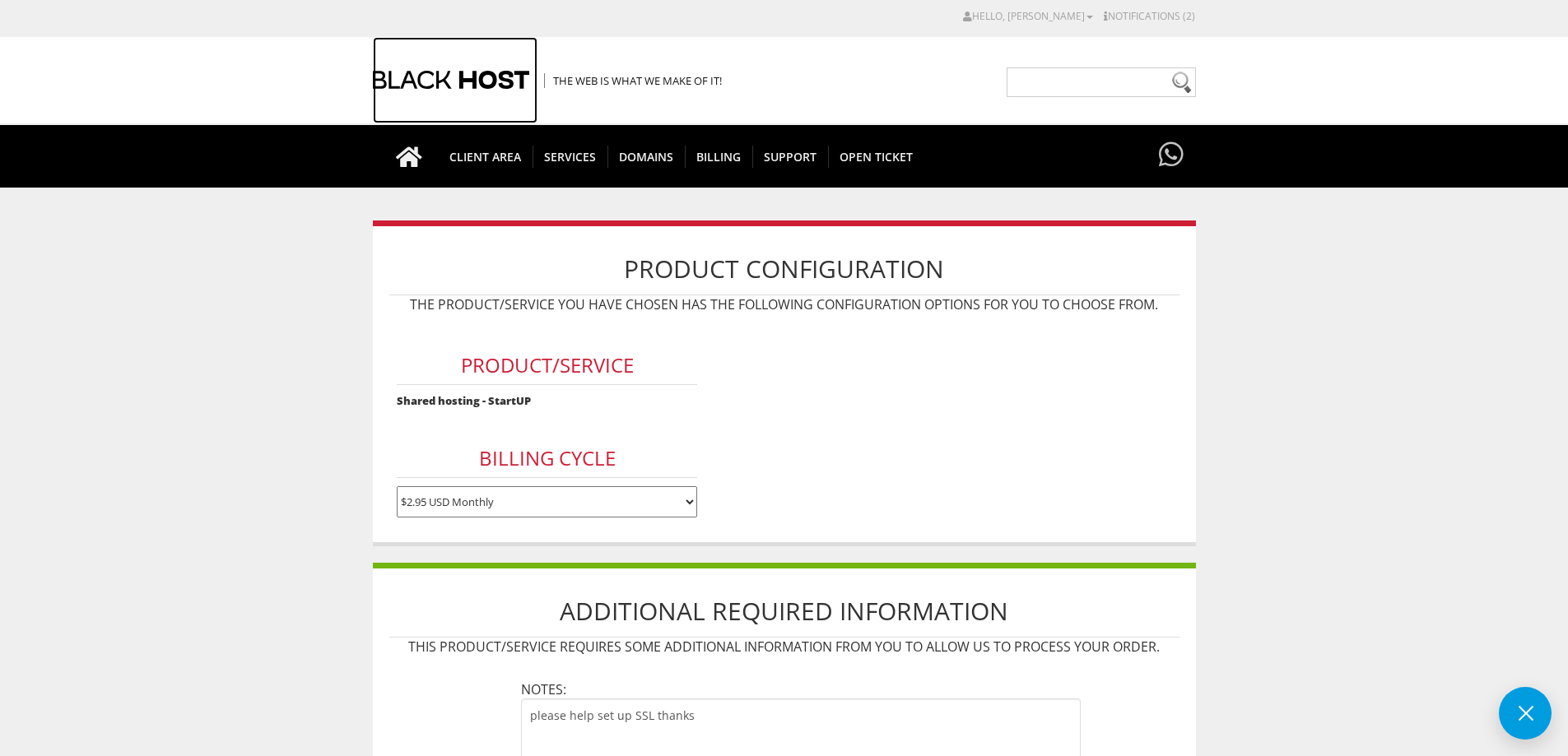
scroll to position [384, 0]
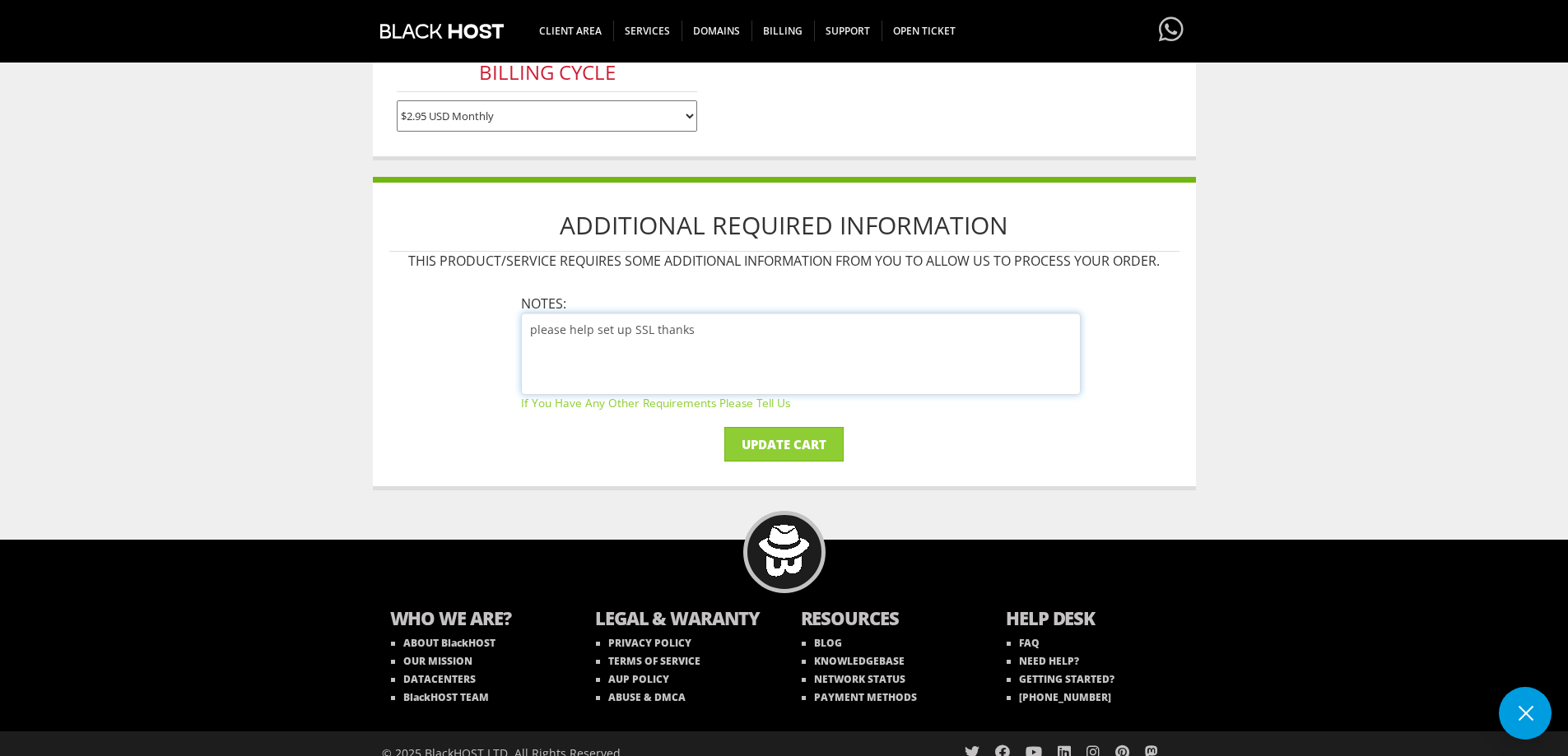
click at [639, 334] on textarea "please help set up SSL thanks" at bounding box center [801, 353] width 559 height 82
paste textarea "Free SSL"
type textarea "please help set up Free SSL thanks"
click at [796, 448] on input "Update Cart" at bounding box center [784, 444] width 120 height 35
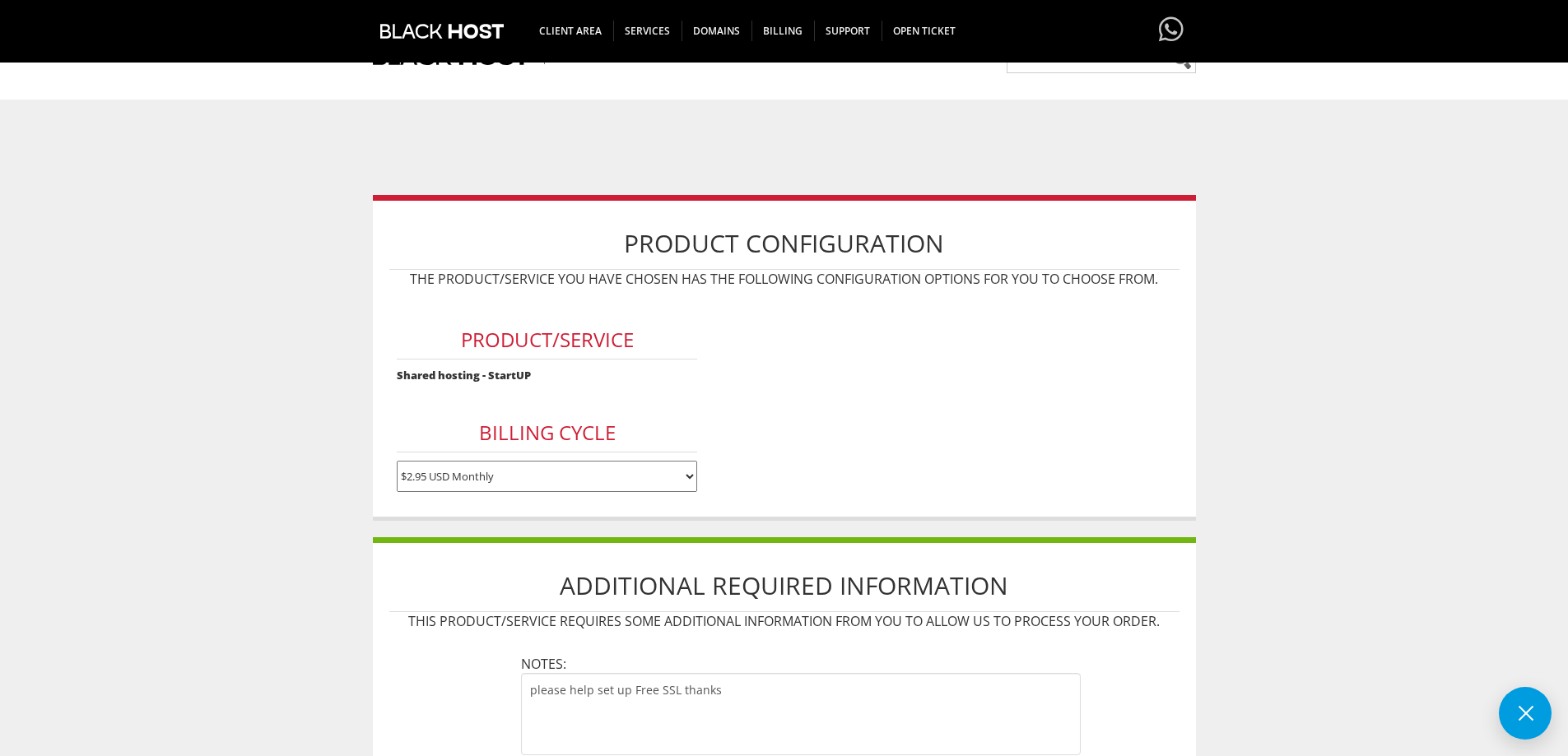
scroll to position [0, 0]
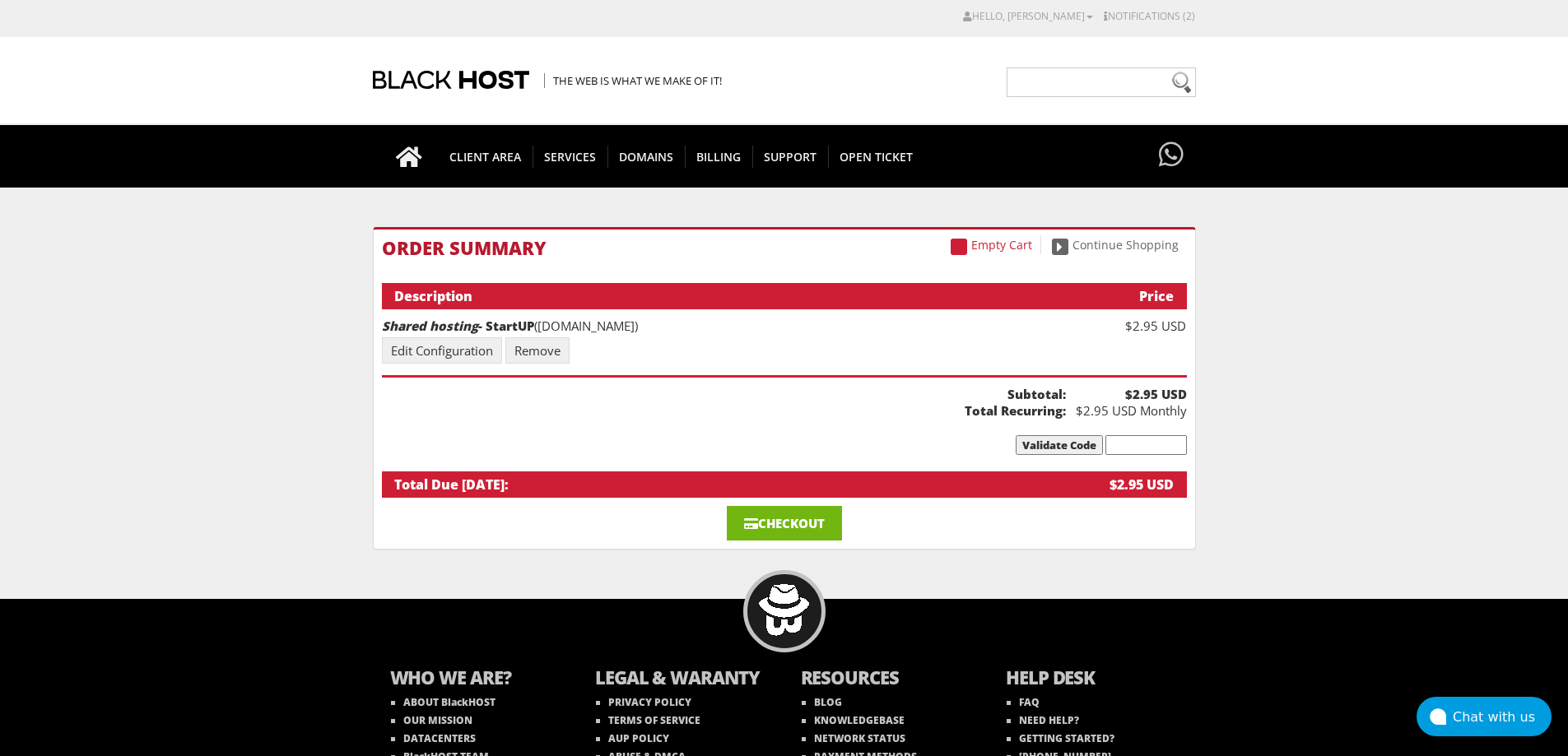
click at [768, 518] on link "Checkout" at bounding box center [784, 523] width 115 height 35
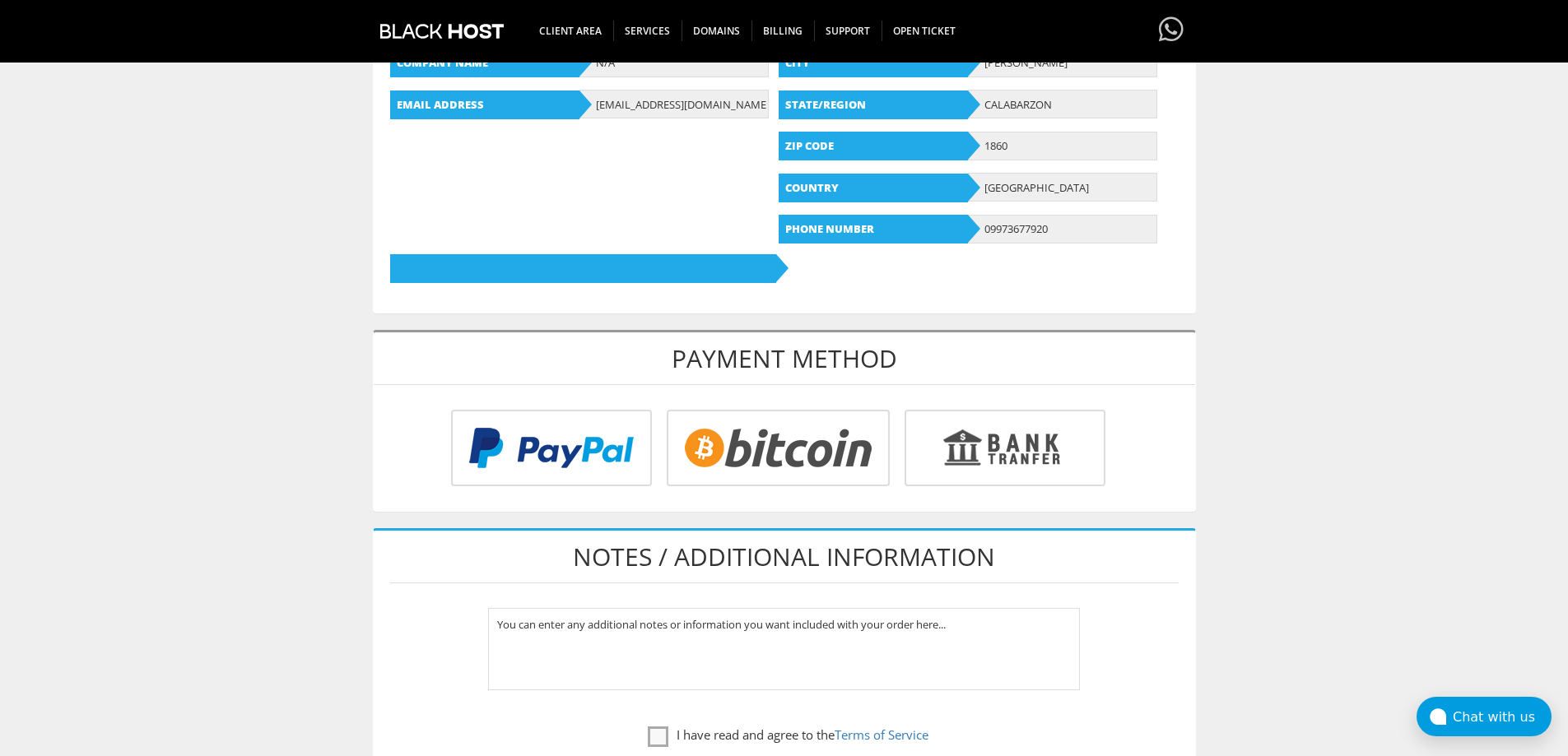
scroll to position [384, 0]
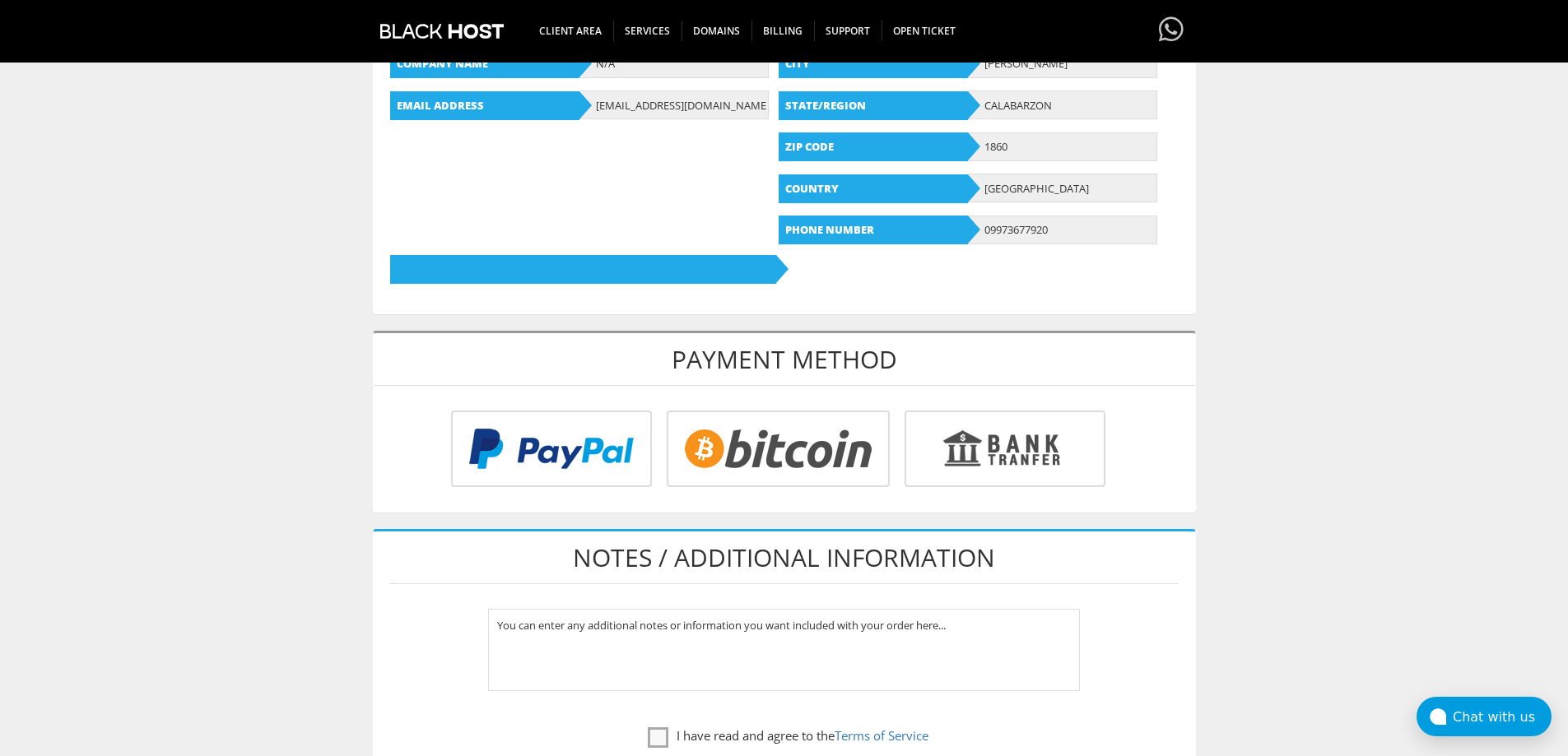
type input "[EMAIL_ADDRESS][DOMAIN_NAME]"
click at [570, 455] on input "radio" at bounding box center [548, 452] width 201 height 76
click at [755, 454] on input "radio" at bounding box center [776, 452] width 223 height 76
radio input "true"
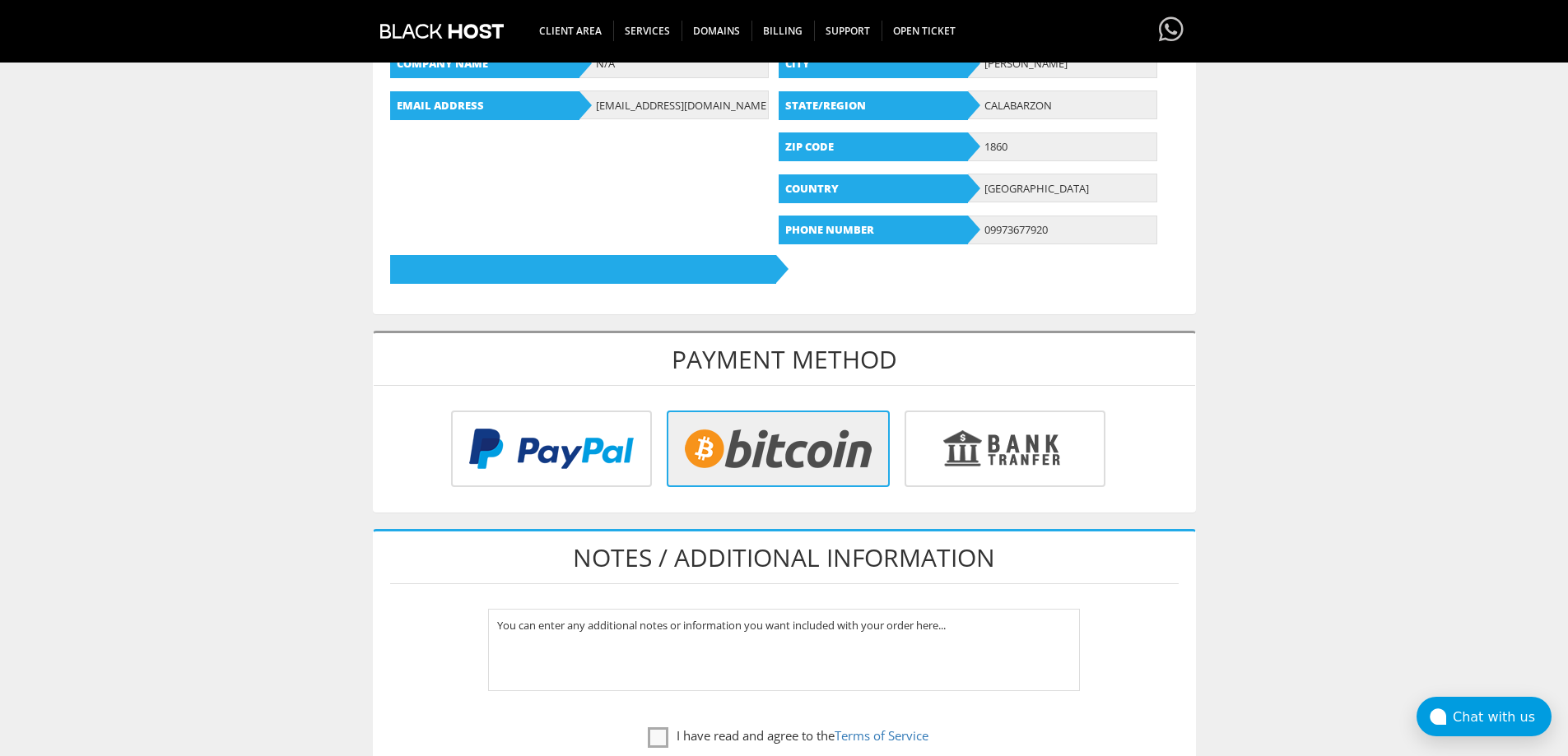
click at [966, 453] on input "radio" at bounding box center [1002, 452] width 201 height 76
radio input "true"
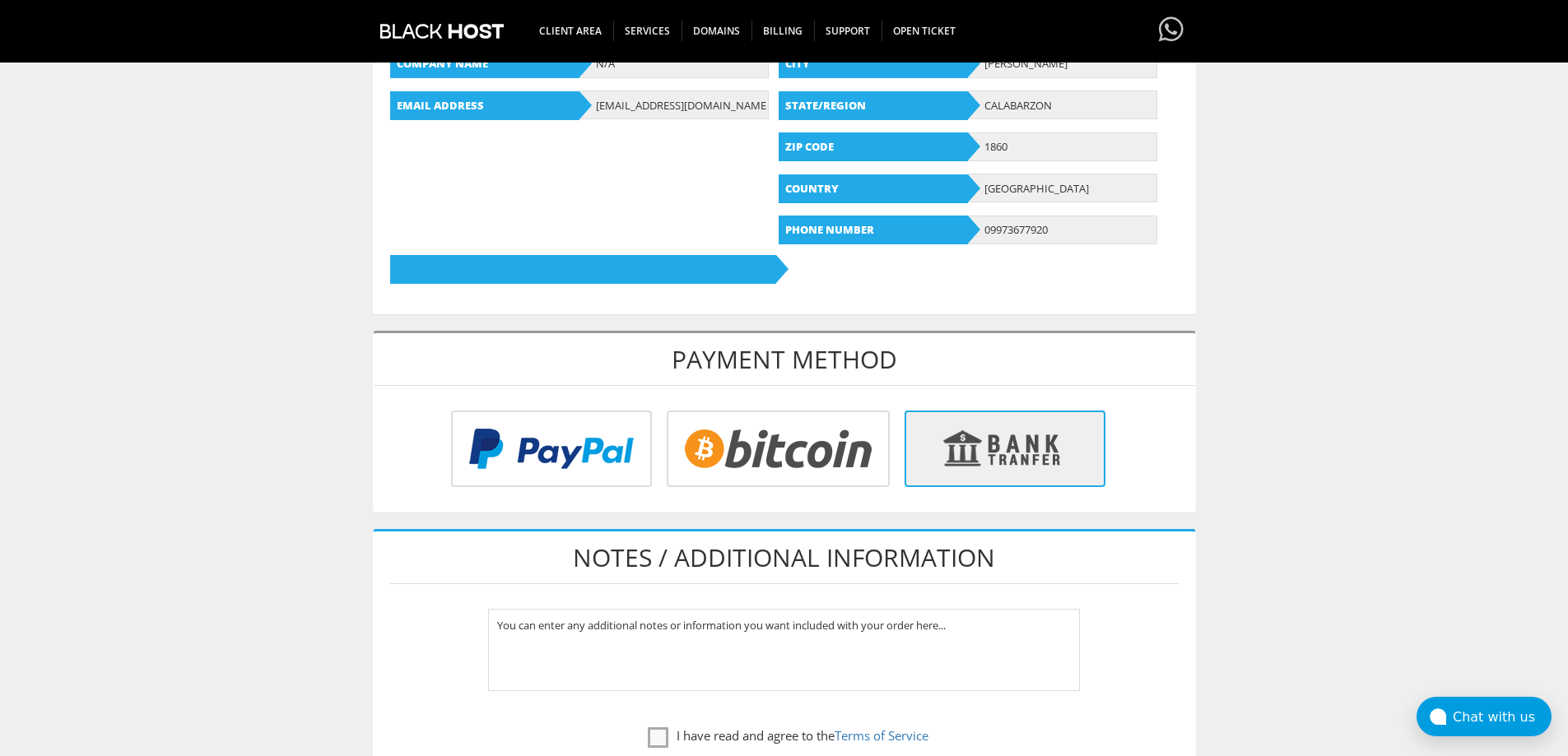
click at [574, 464] on input "radio" at bounding box center [548, 452] width 201 height 76
radio input "true"
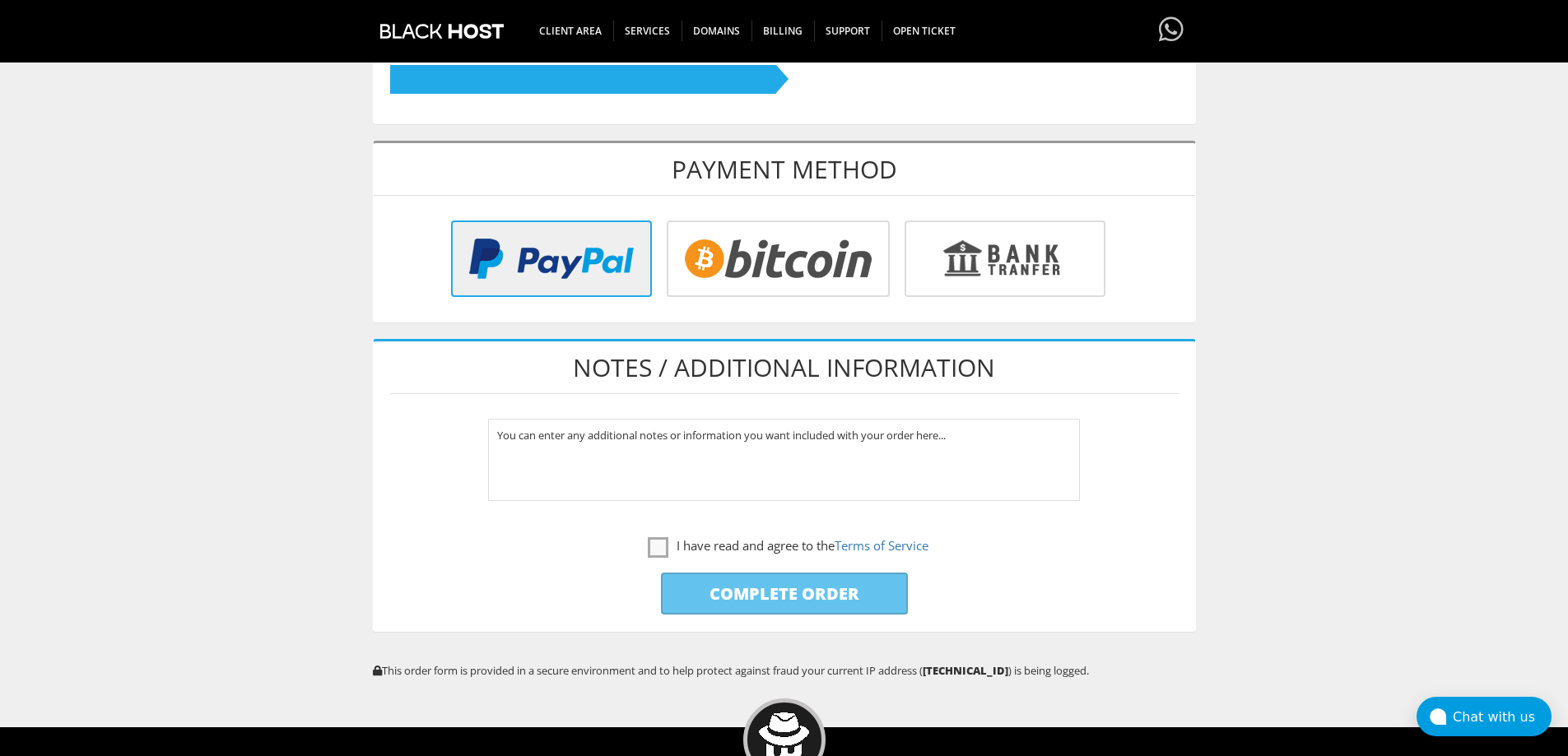
scroll to position [576, 0]
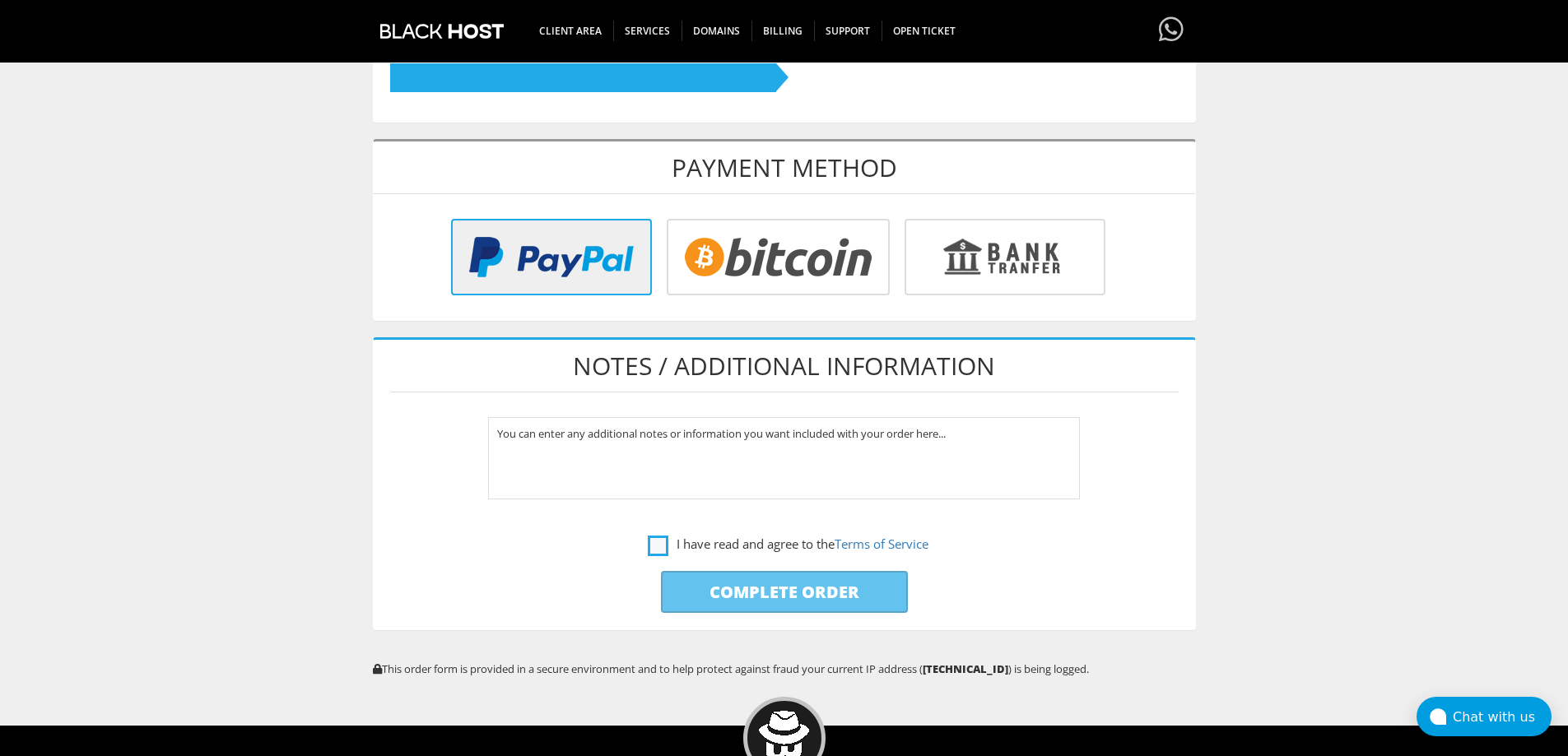
click at [710, 534] on label "I have read and agree to the Terms of Service" at bounding box center [788, 544] width 281 height 20
checkbox input "true"
click at [742, 248] on input "radio" at bounding box center [776, 259] width 223 height 76
radio input "true"
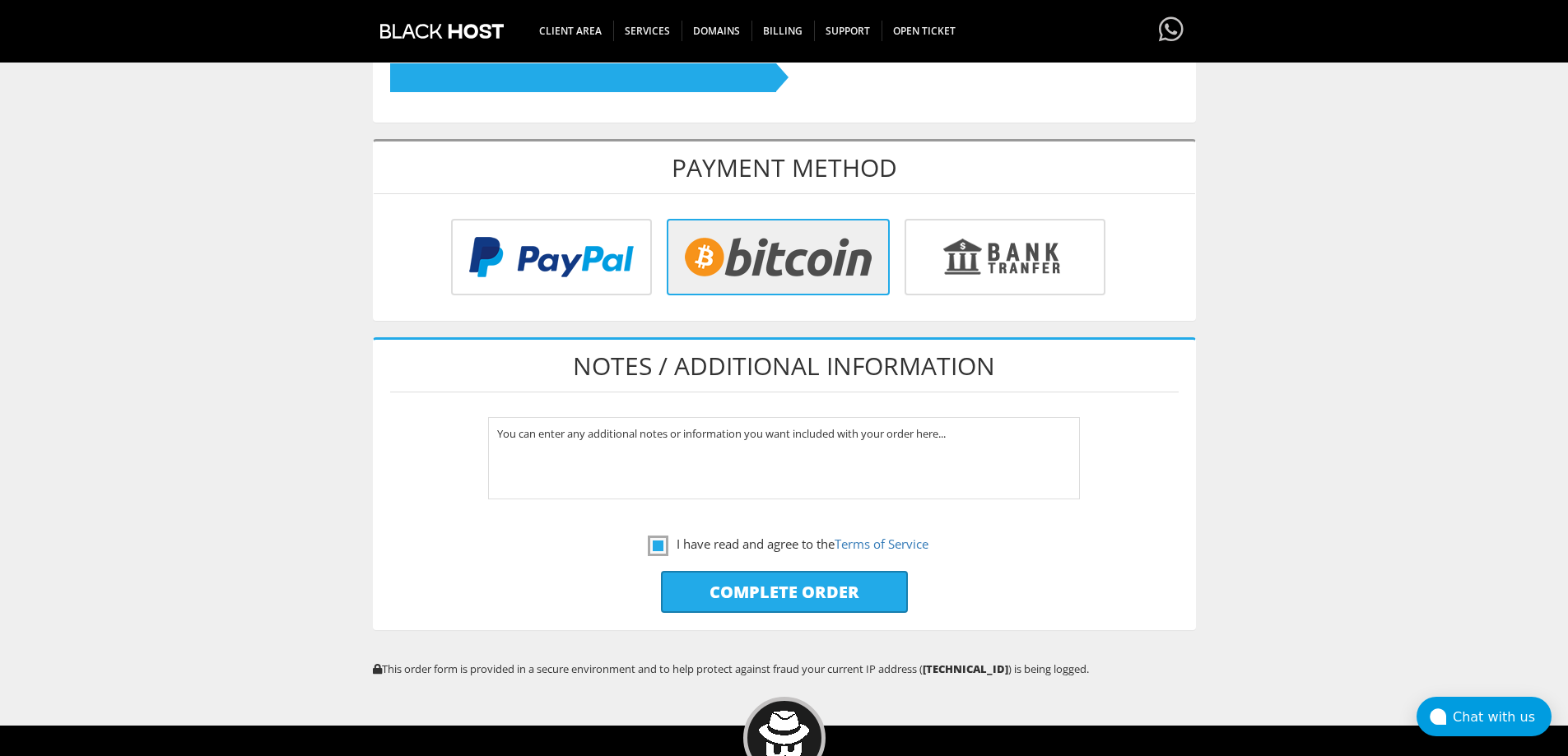
click at [572, 246] on input "radio" at bounding box center [548, 259] width 201 height 76
radio input "true"
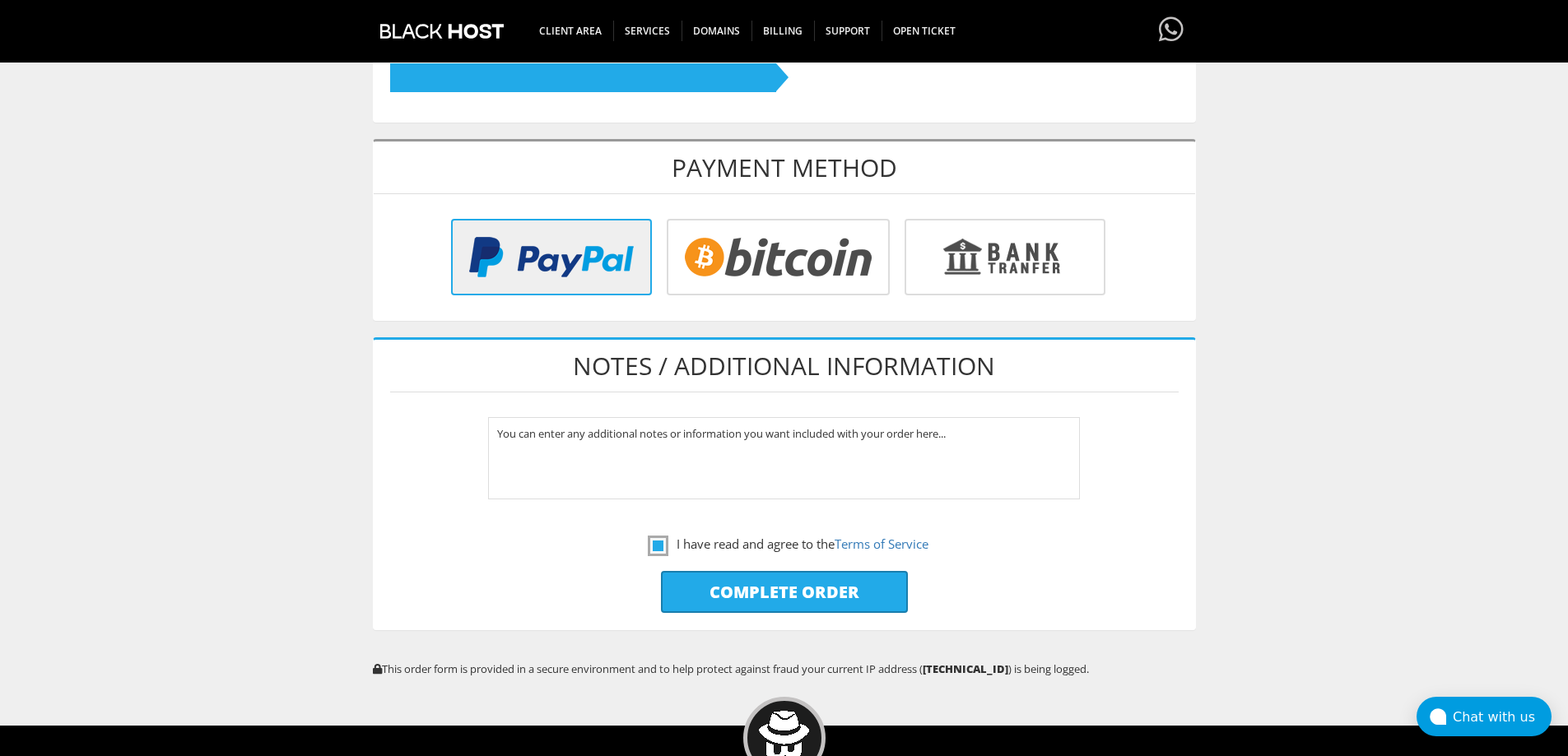
click at [784, 597] on input "Complete Order" at bounding box center [784, 592] width 247 height 42
type input "Please Wait..."
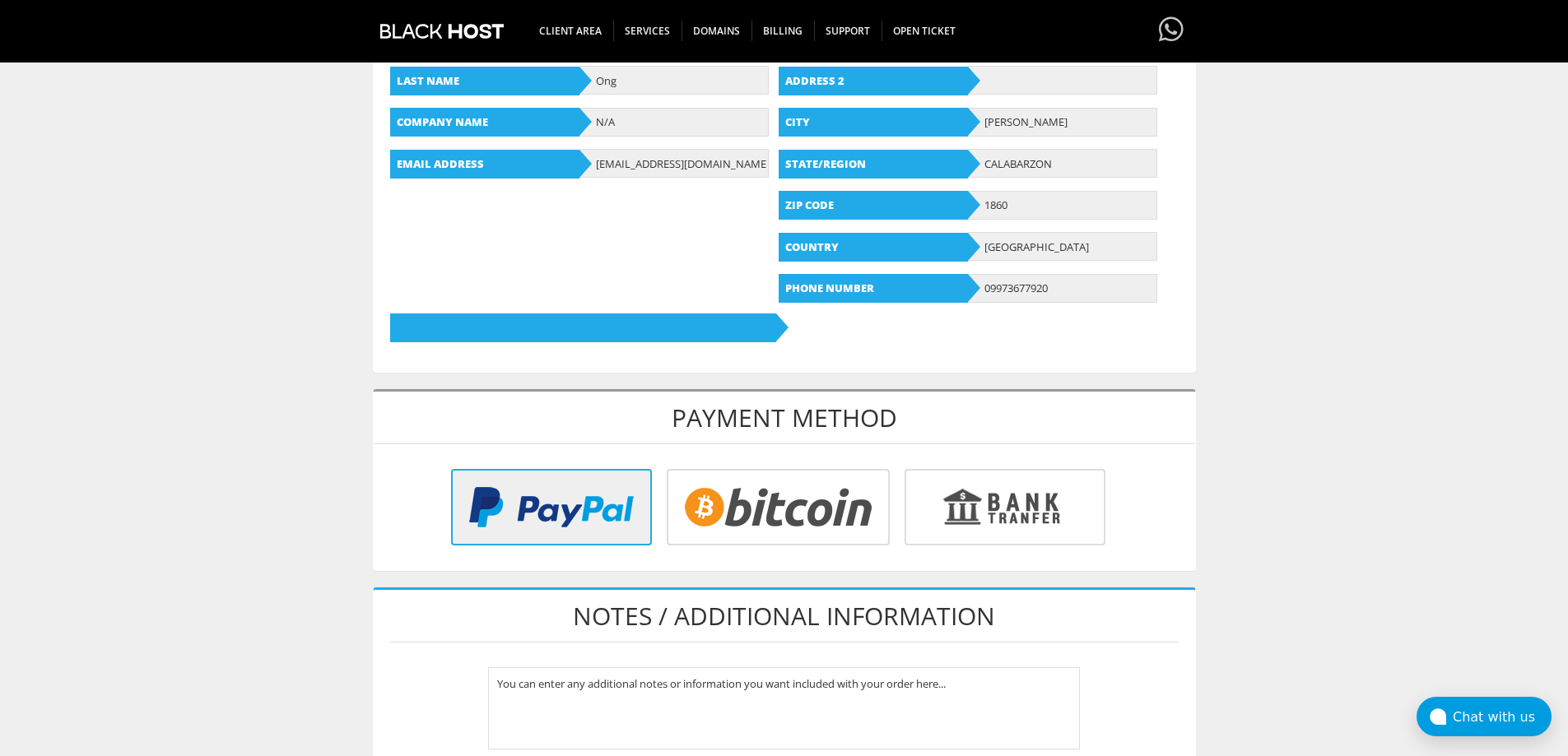
scroll to position [0, 0]
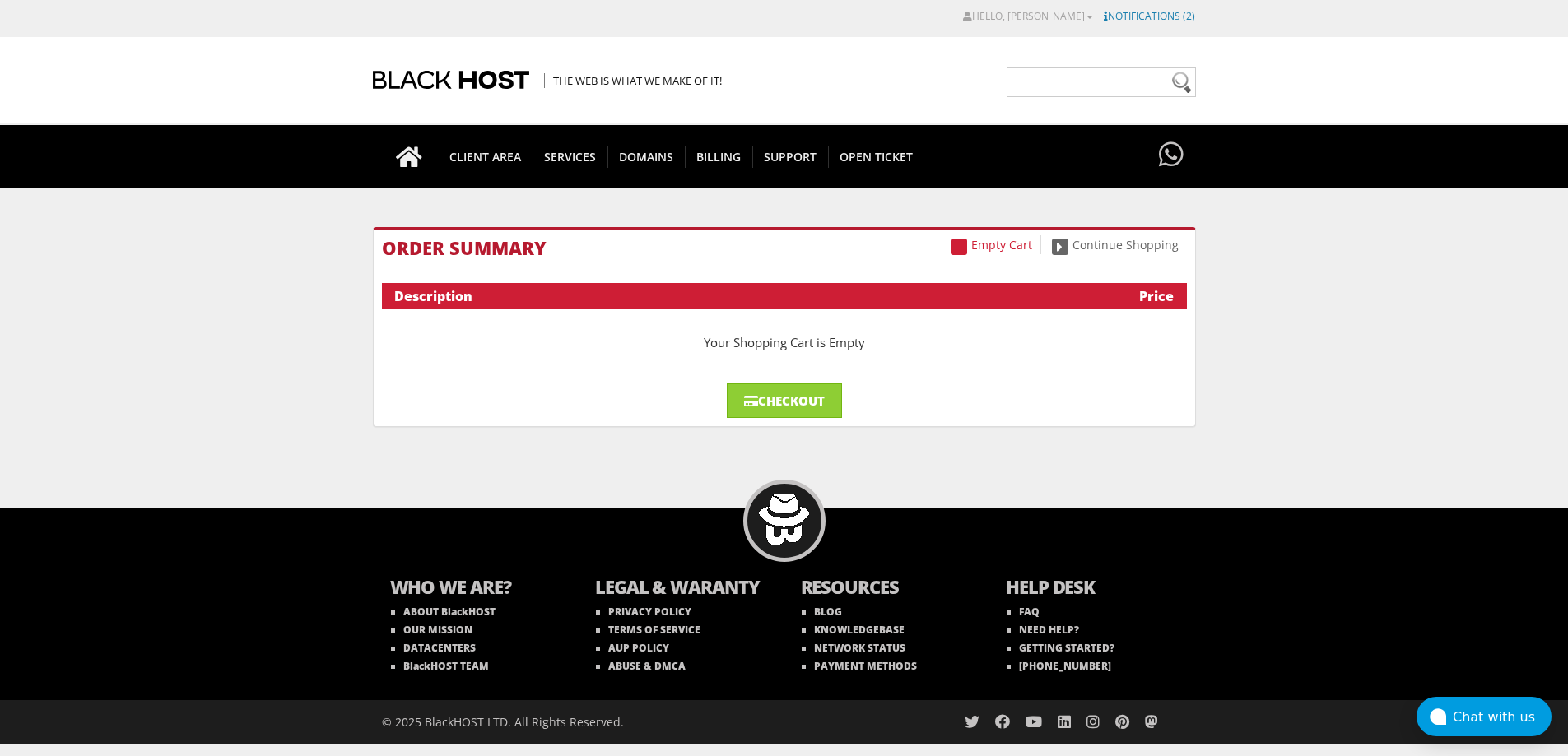
click at [1139, 19] on link "Notifications (2)" at bounding box center [1148, 16] width 91 height 14
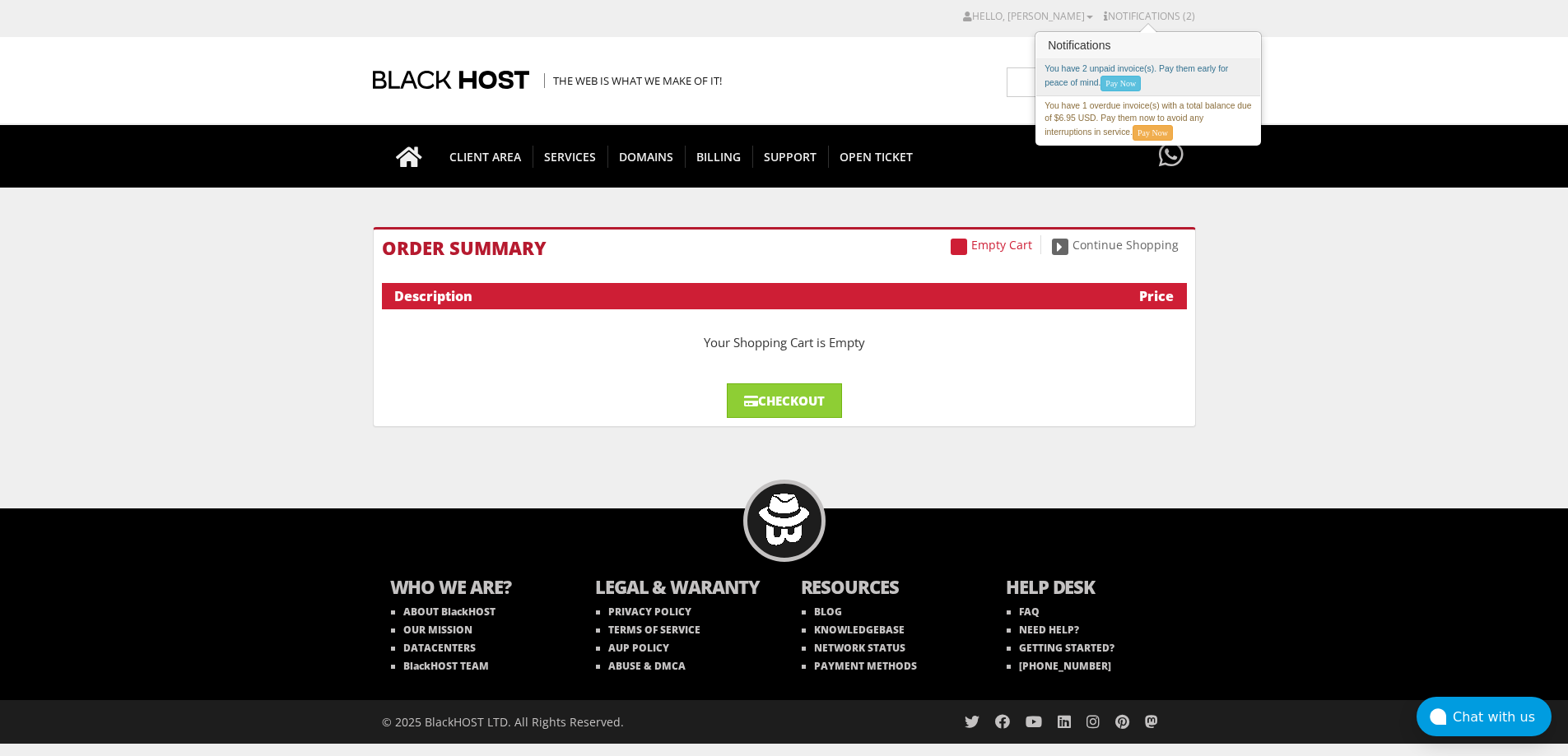
click at [1200, 78] on div "You have 2 unpaid invoice(s). Pay them early for peace of mind. Pay Now" at bounding box center [1147, 77] width 224 height 37
click at [495, 145] on span "CLIENT AREA" at bounding box center [485, 156] width 95 height 22
